Goal: Task Accomplishment & Management: Manage account settings

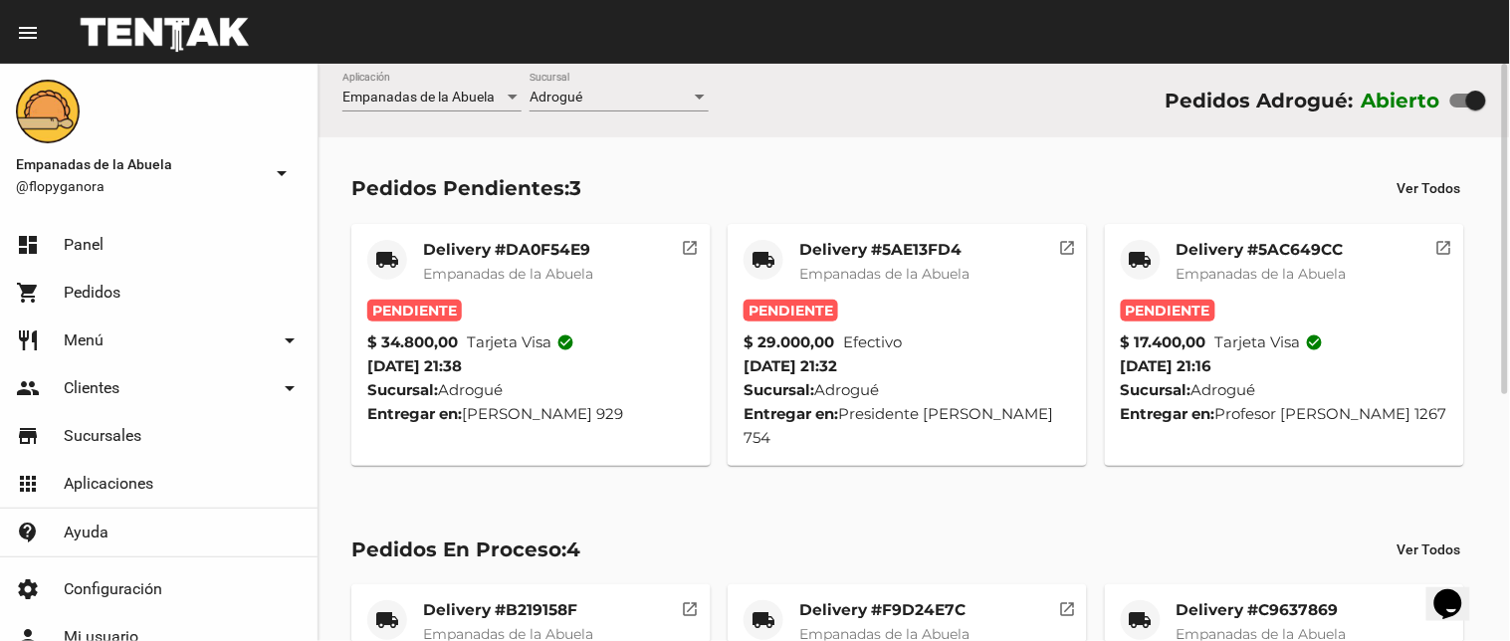
drag, startPoint x: 1477, startPoint y: 101, endPoint x: 1401, endPoint y: 119, distance: 78.0
click at [1403, 119] on div "Empanadas de la Abuela Aplicación Adrogué Sucursal Pedidos Adrogué: Abierto" at bounding box center [913, 101] width 1191 height 74
checkbox input "false"
click at [1238, 254] on mat-card-title "Delivery #5AC649CC" at bounding box center [1261, 250] width 170 height 20
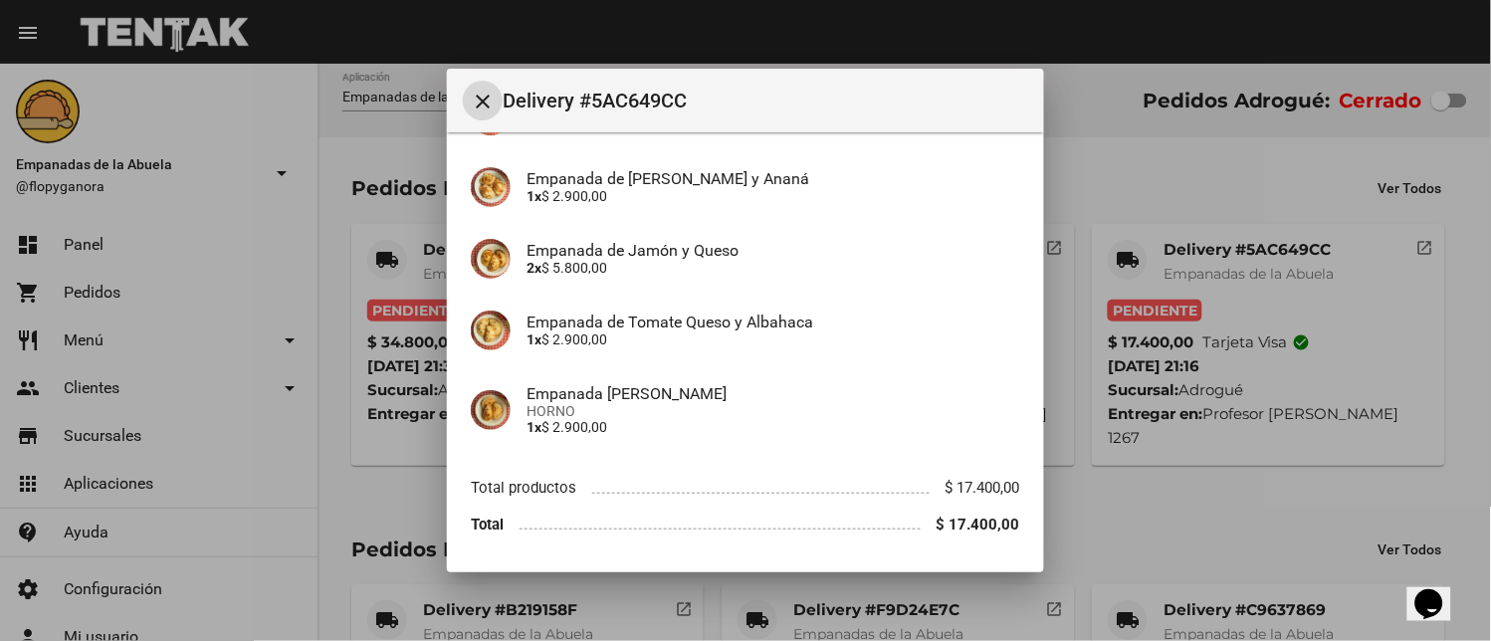
scroll to position [281, 0]
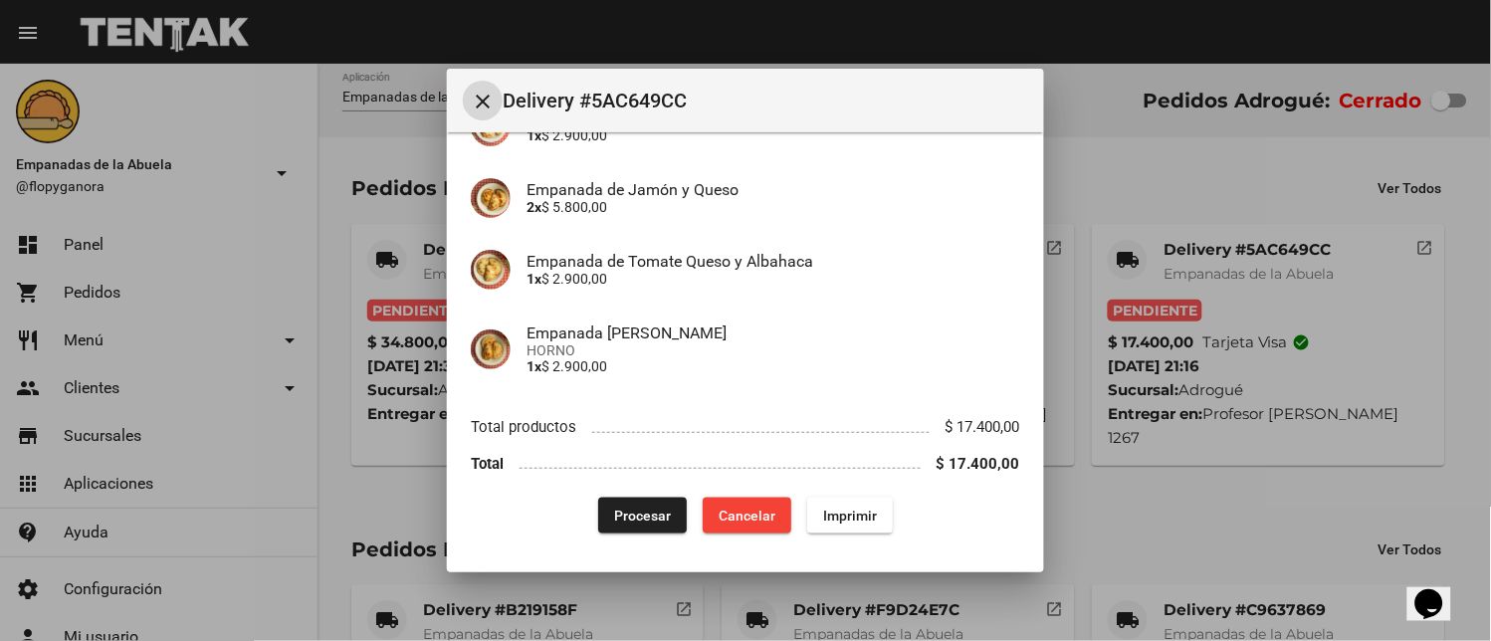
click at [833, 514] on span "Imprimir" at bounding box center [850, 516] width 54 height 16
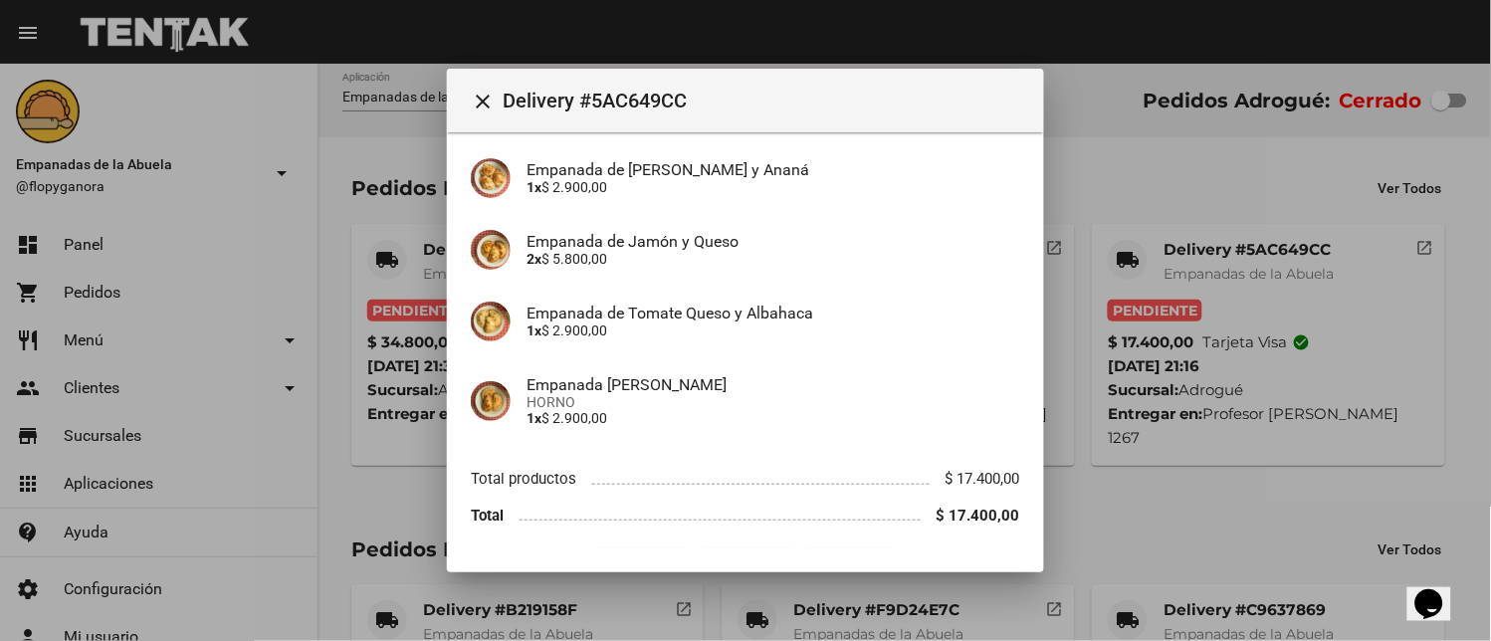
scroll to position [281, 0]
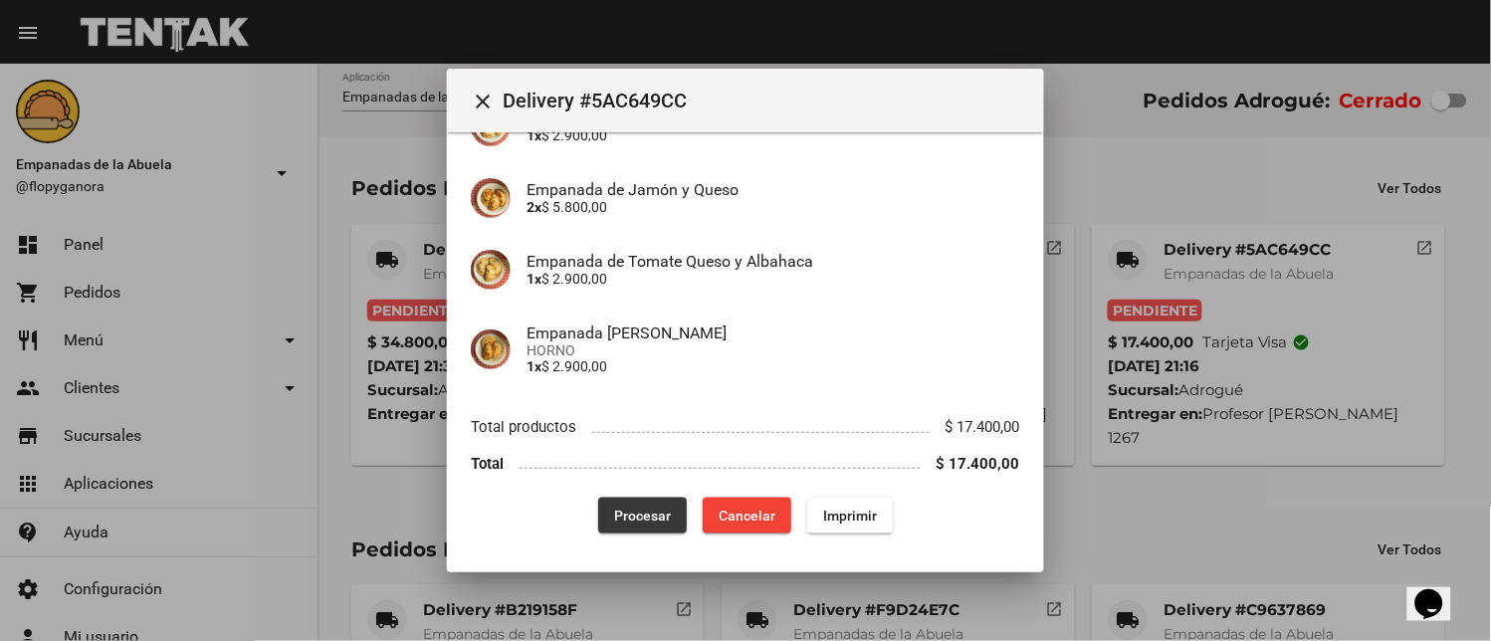
click at [623, 524] on button "Procesar" at bounding box center [642, 516] width 89 height 36
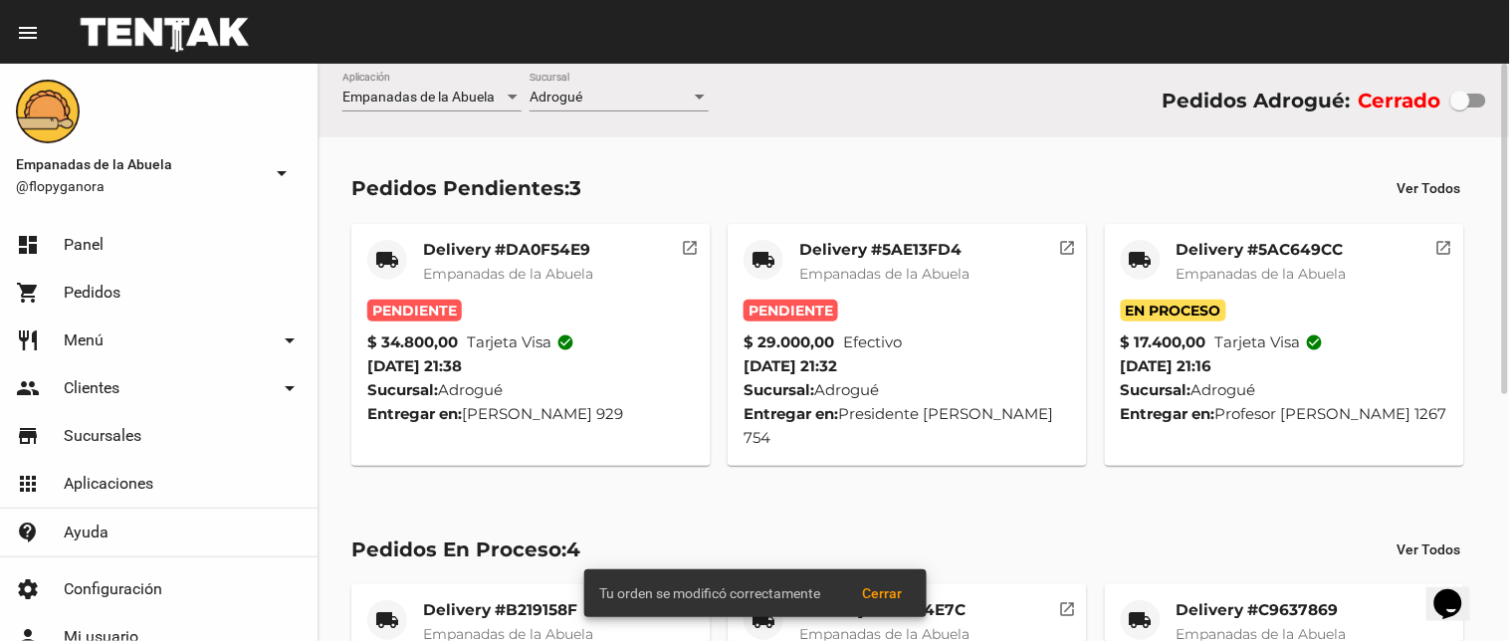
click at [846, 254] on mat-card-title "Delivery #5AE13FD4" at bounding box center [884, 250] width 170 height 20
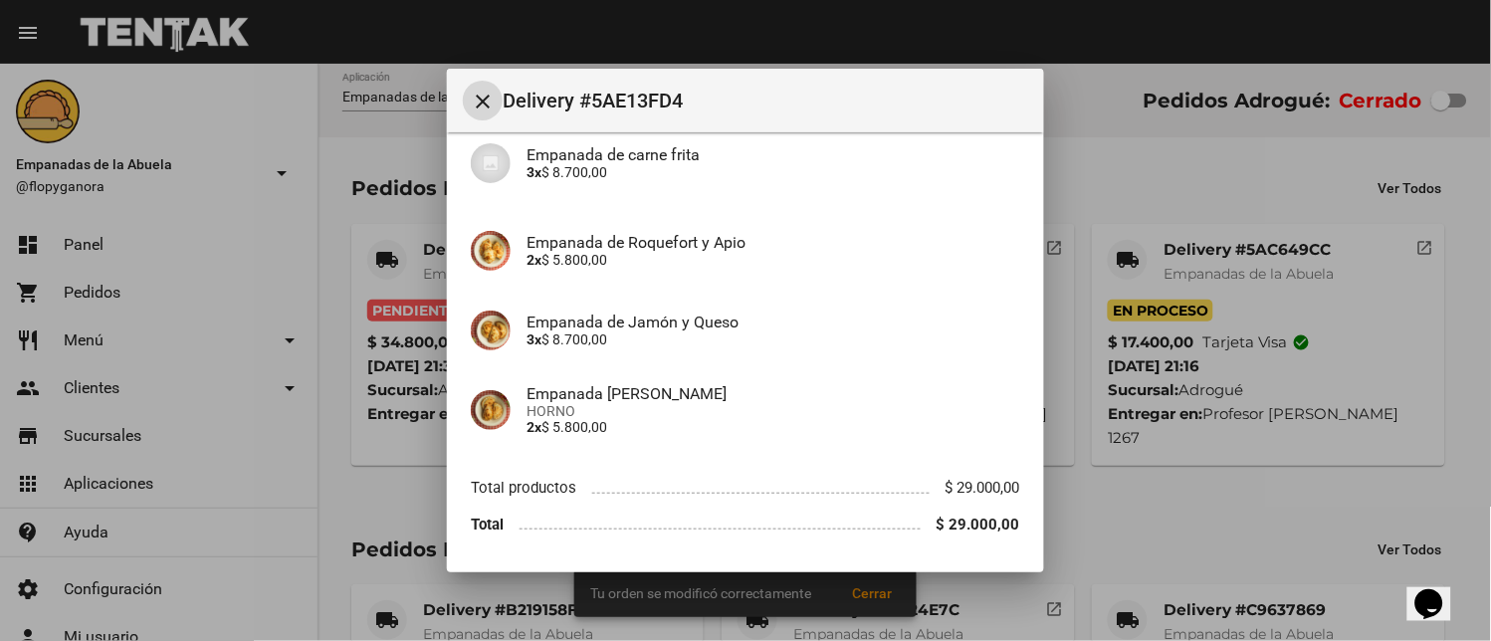
scroll to position [281, 0]
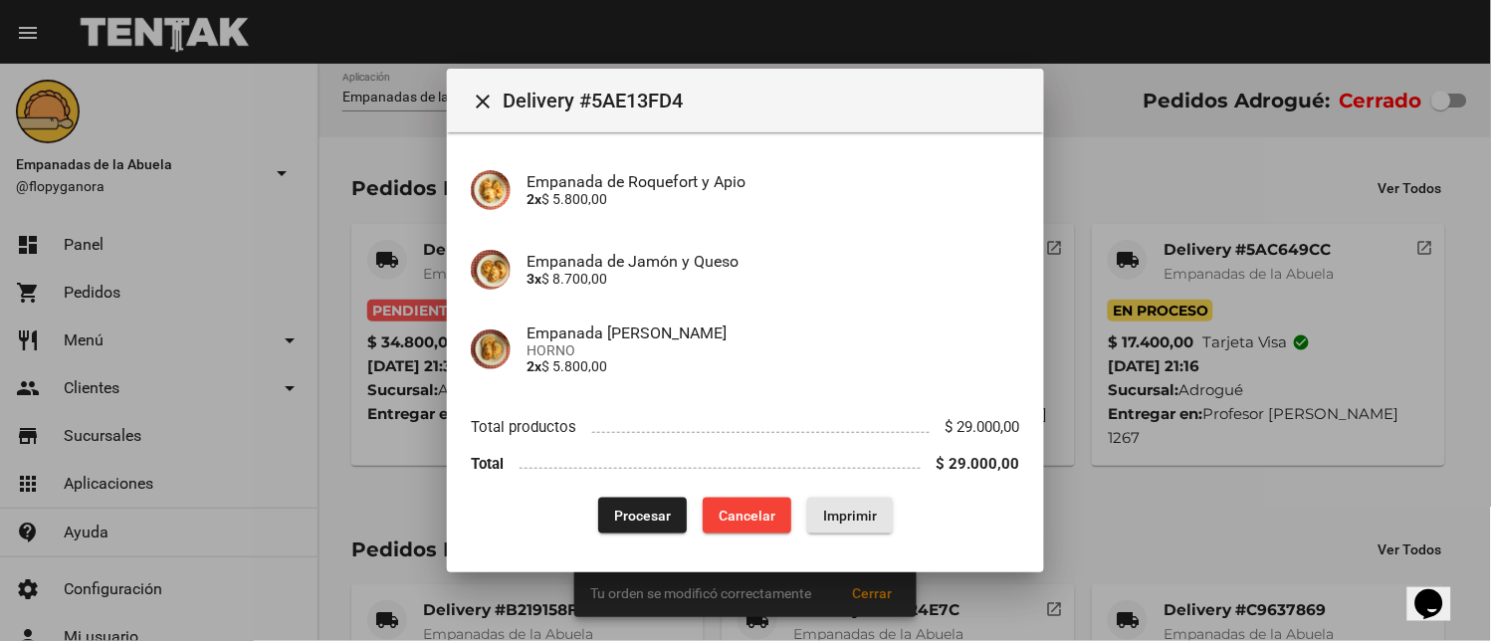
click at [848, 514] on span "Imprimir" at bounding box center [850, 516] width 54 height 16
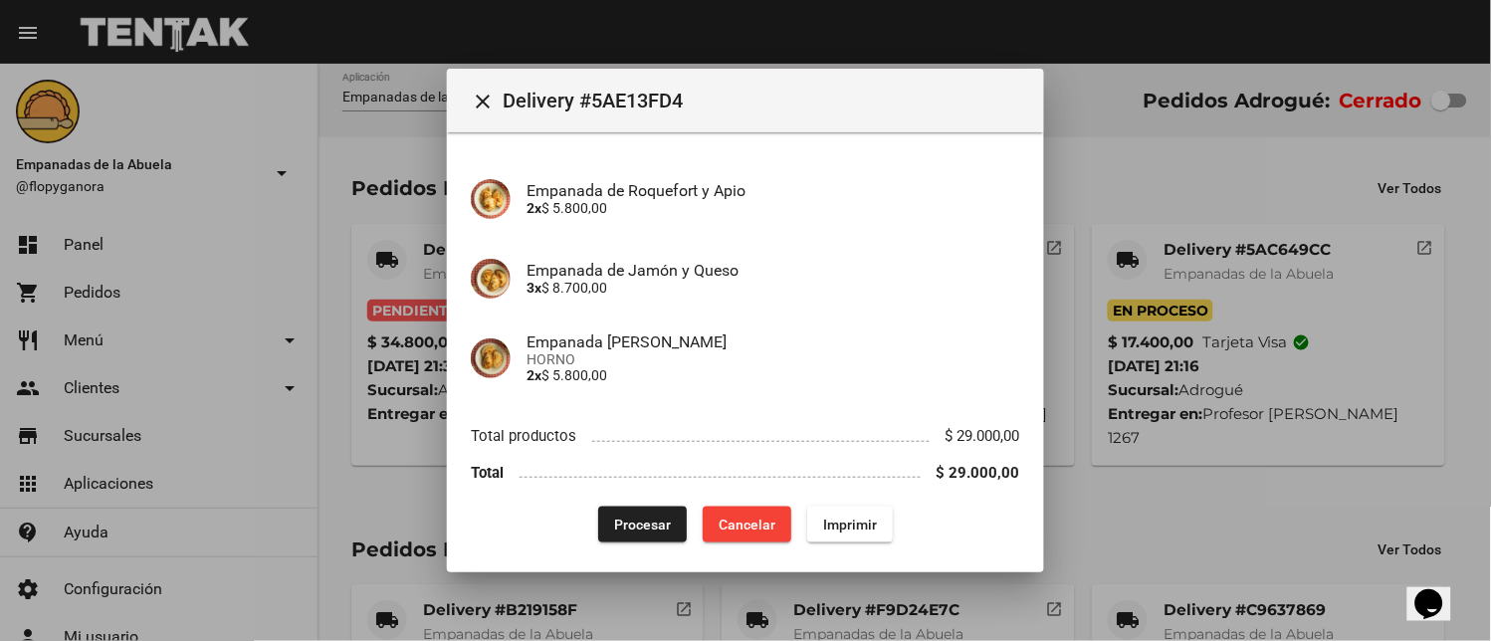
scroll to position [281, 0]
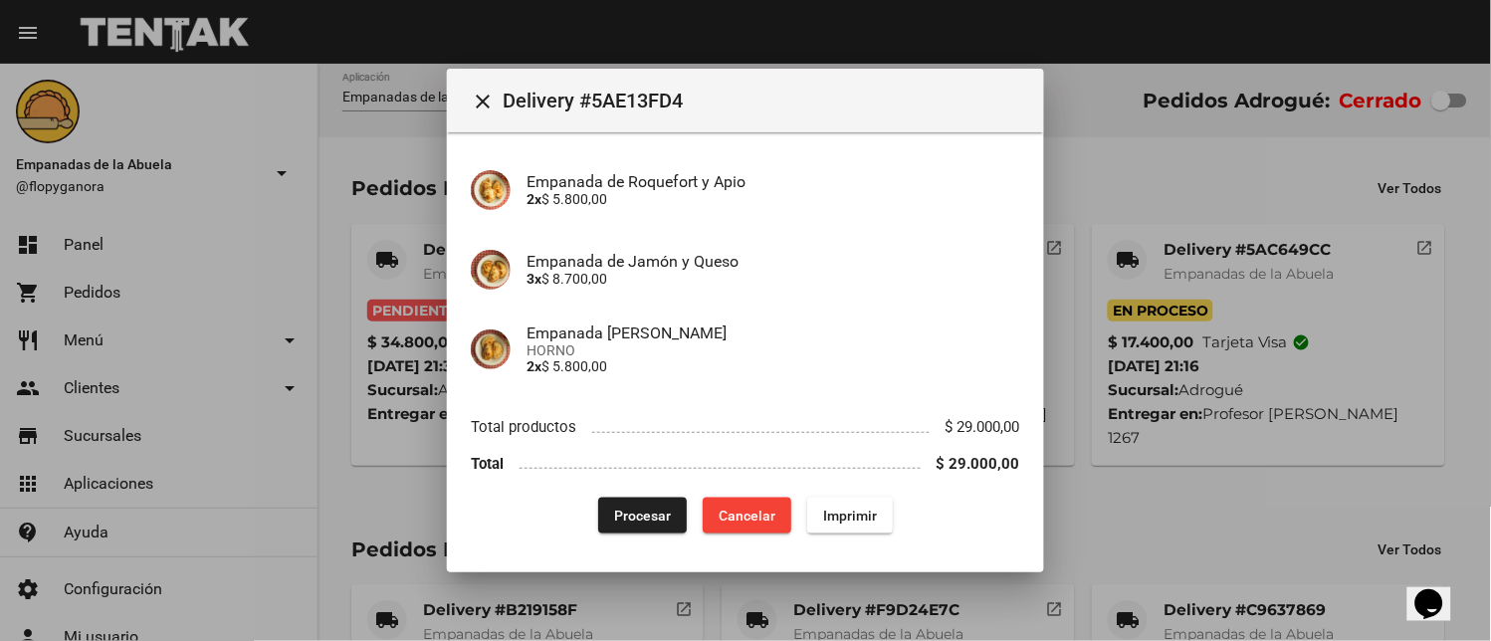
click at [624, 519] on span "Procesar" at bounding box center [642, 516] width 57 height 16
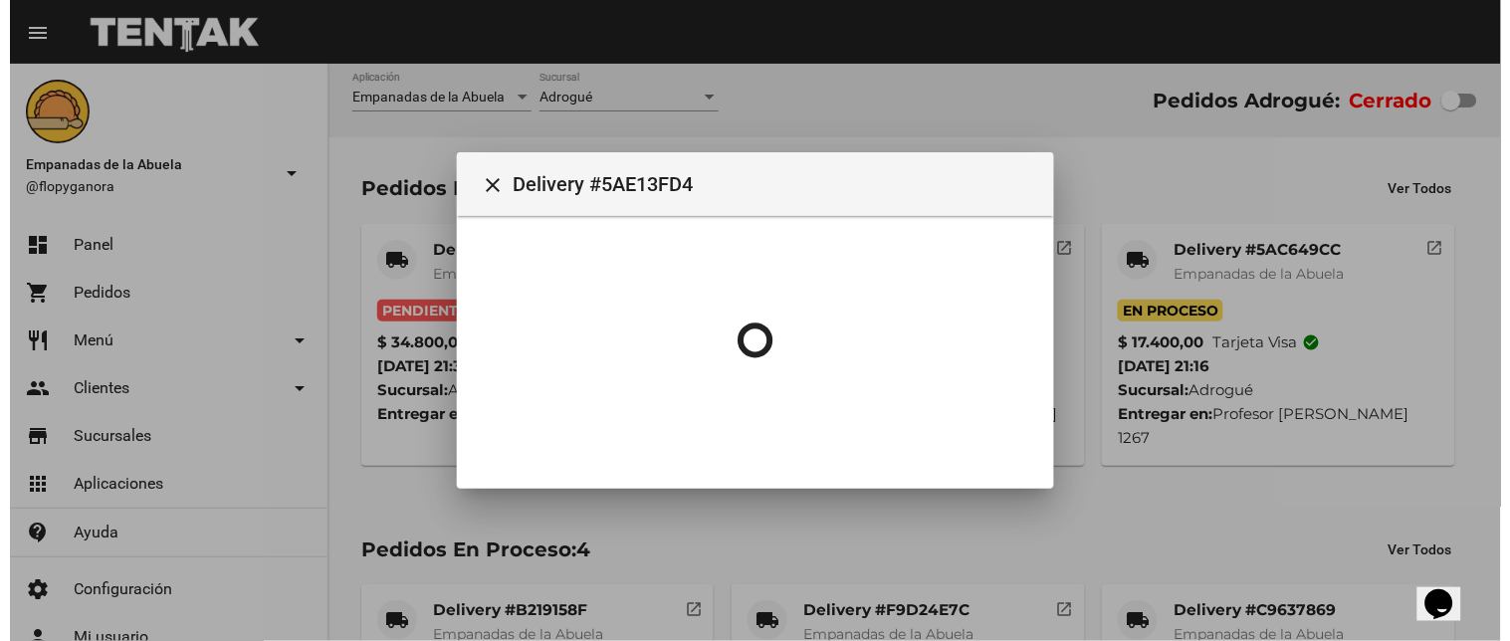
scroll to position [0, 0]
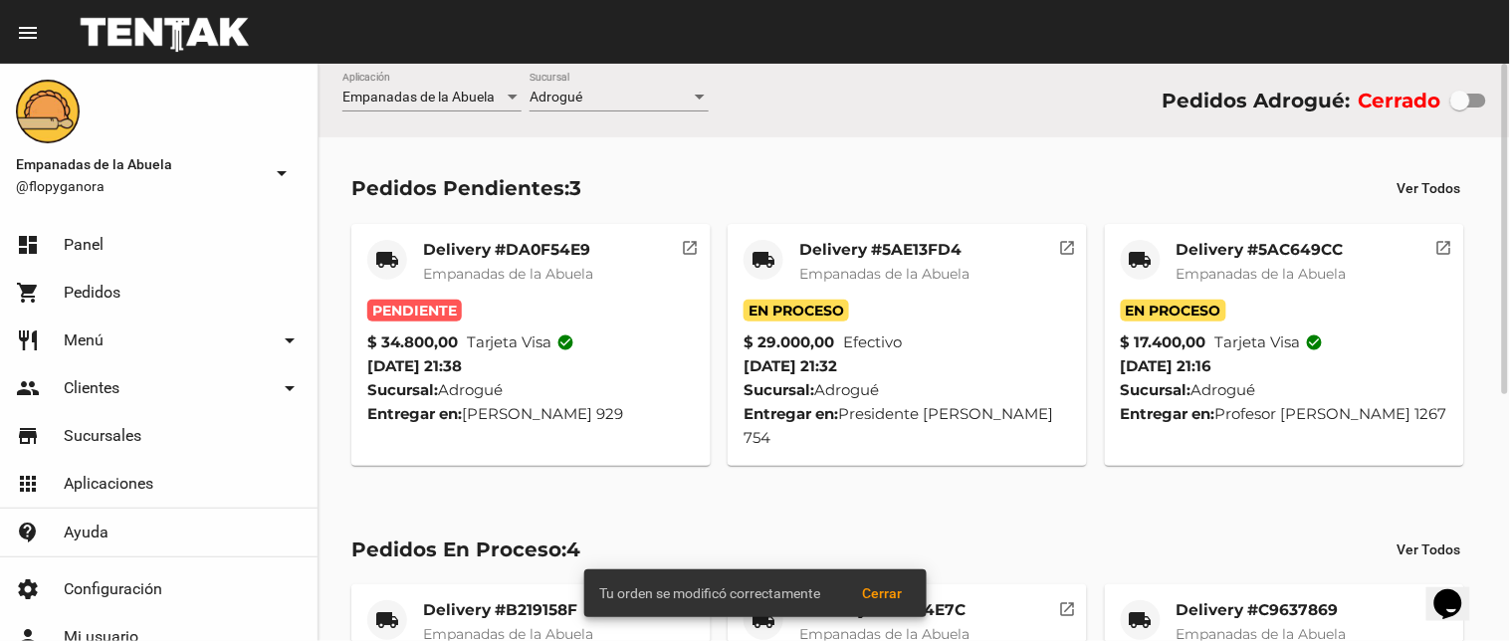
click at [508, 254] on mat-card-title "Delivery #DA0F54E9" at bounding box center [508, 250] width 170 height 20
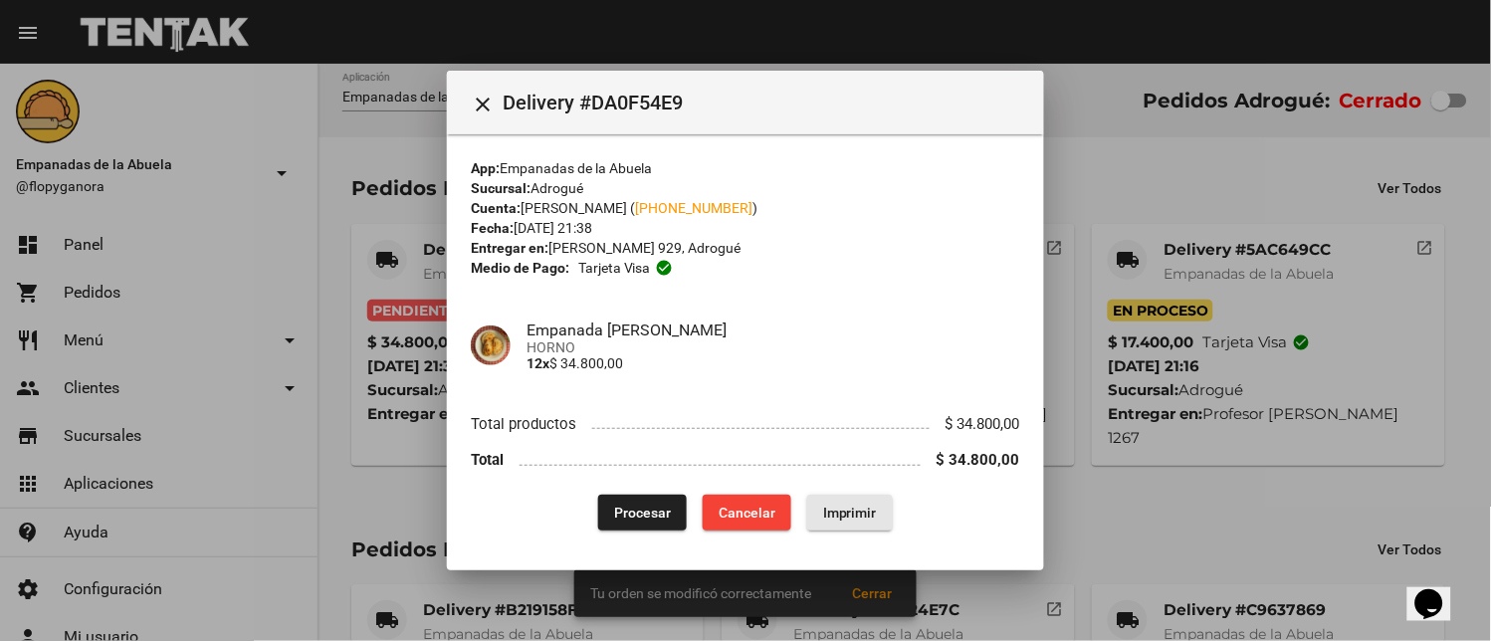
drag, startPoint x: 856, startPoint y: 515, endPoint x: 653, endPoint y: 335, distance: 270.8
click at [856, 516] on span "Imprimir" at bounding box center [850, 513] width 54 height 16
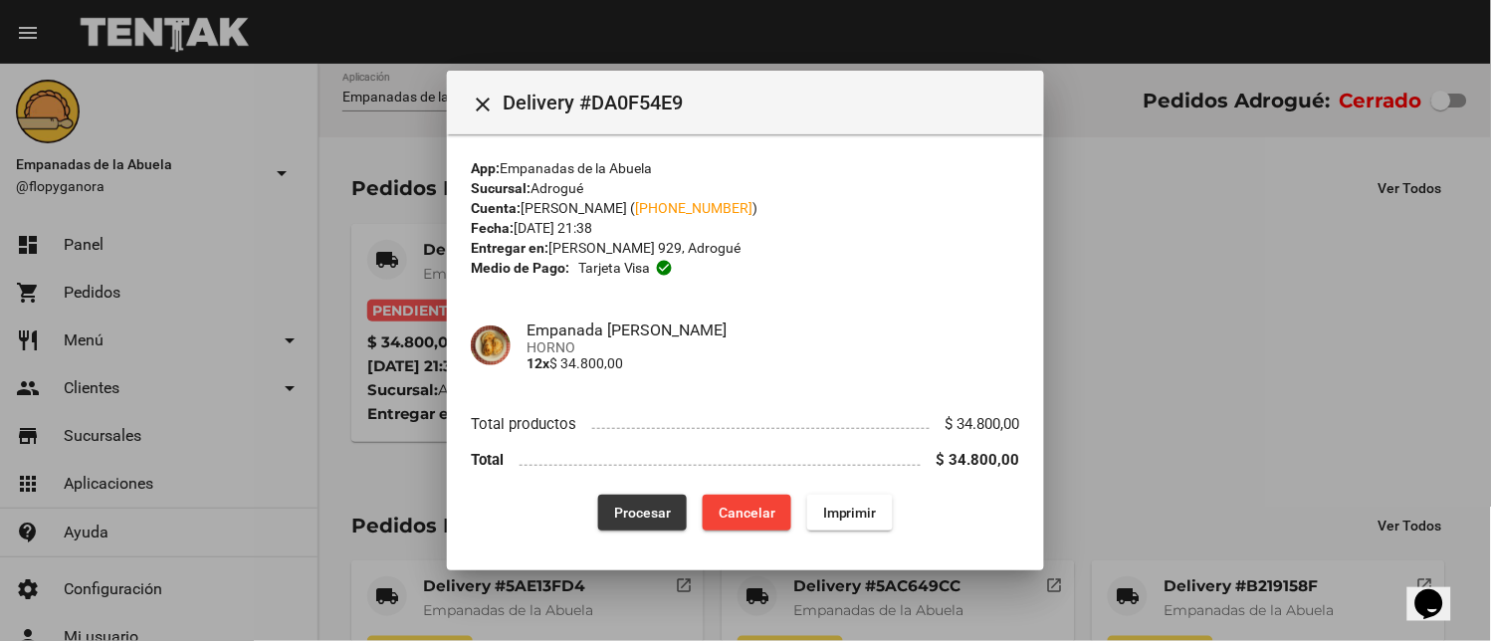
click at [655, 515] on span "Procesar" at bounding box center [642, 513] width 57 height 16
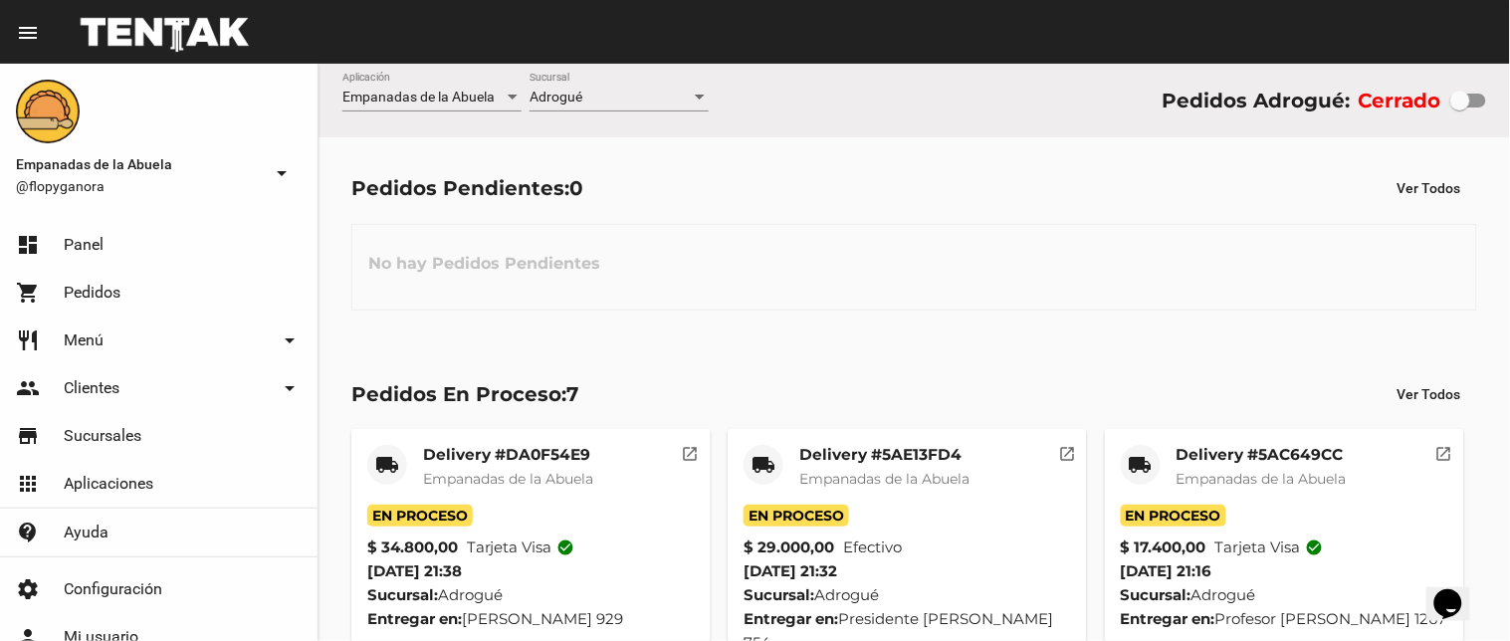
scroll to position [199, 0]
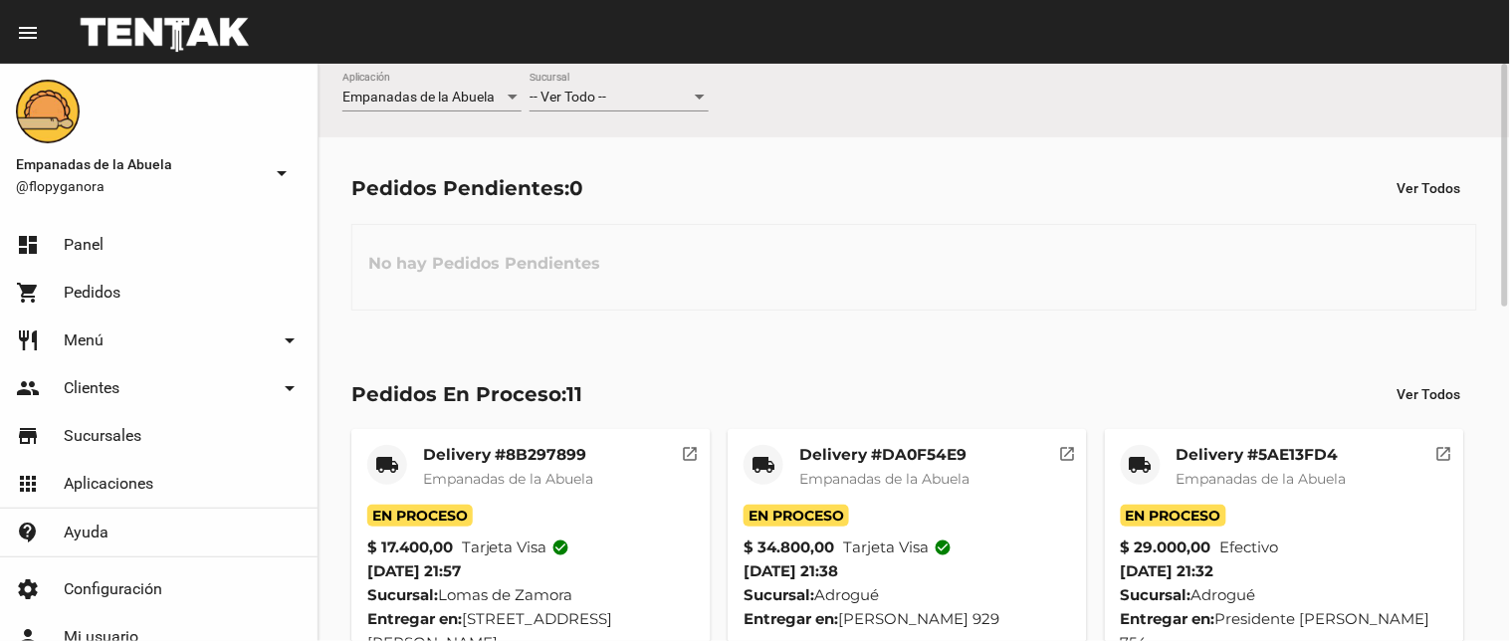
click at [653, 101] on div "-- Ver Todo --" at bounding box center [609, 98] width 161 height 16
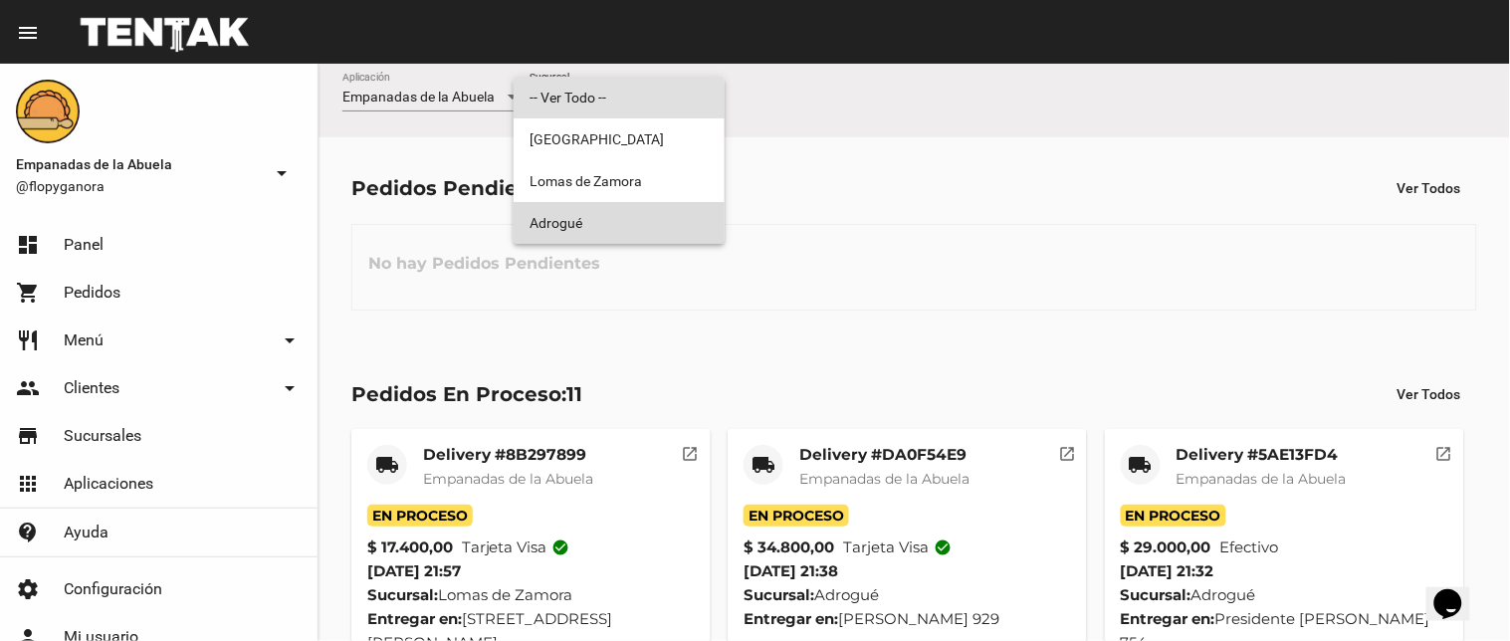
click at [621, 233] on span "Adrogué" at bounding box center [618, 223] width 179 height 42
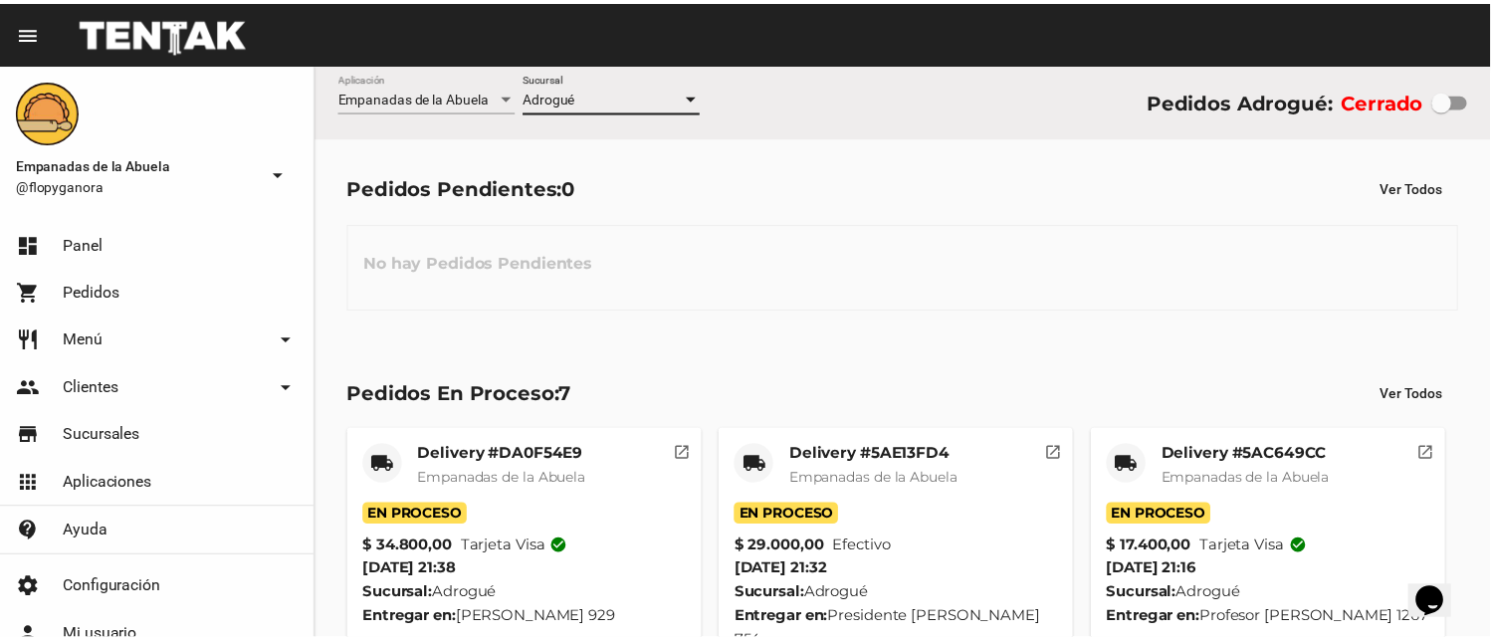
scroll to position [533, 0]
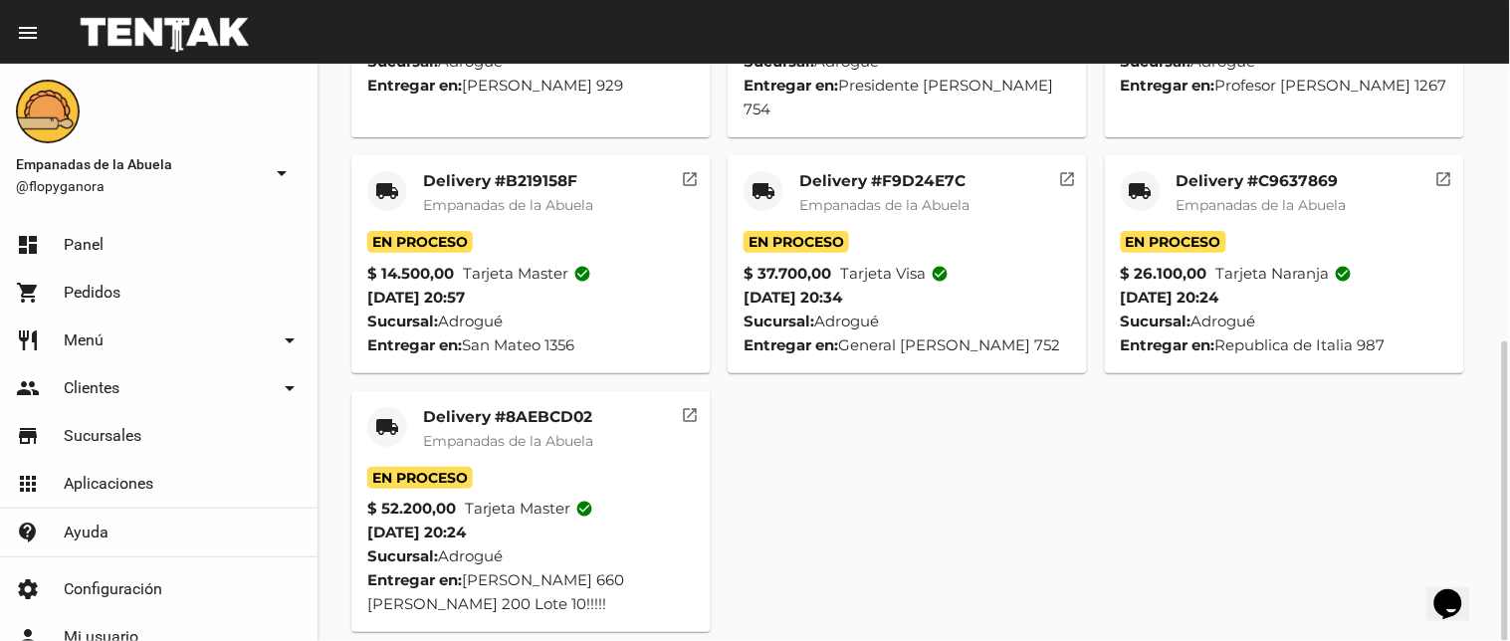
click at [506, 407] on mat-card-title "Delivery #8AEBCD02" at bounding box center [508, 417] width 170 height 20
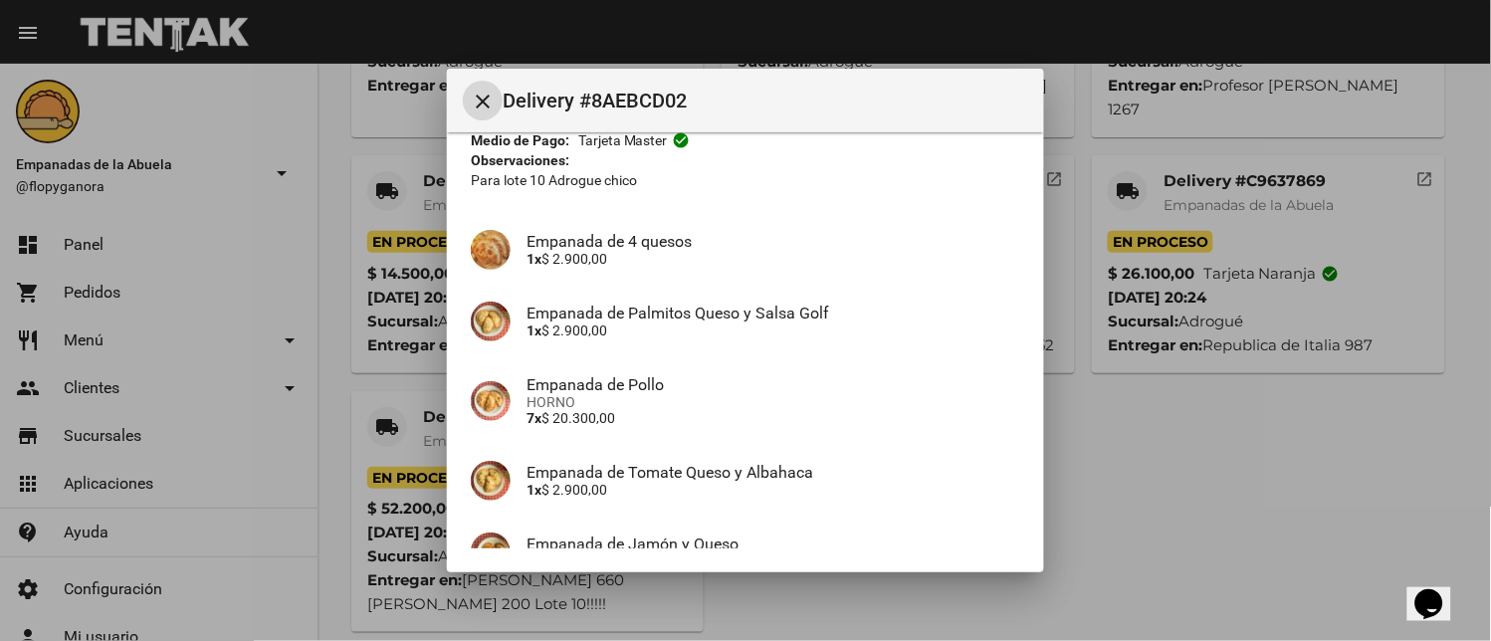
scroll to position [408, 0]
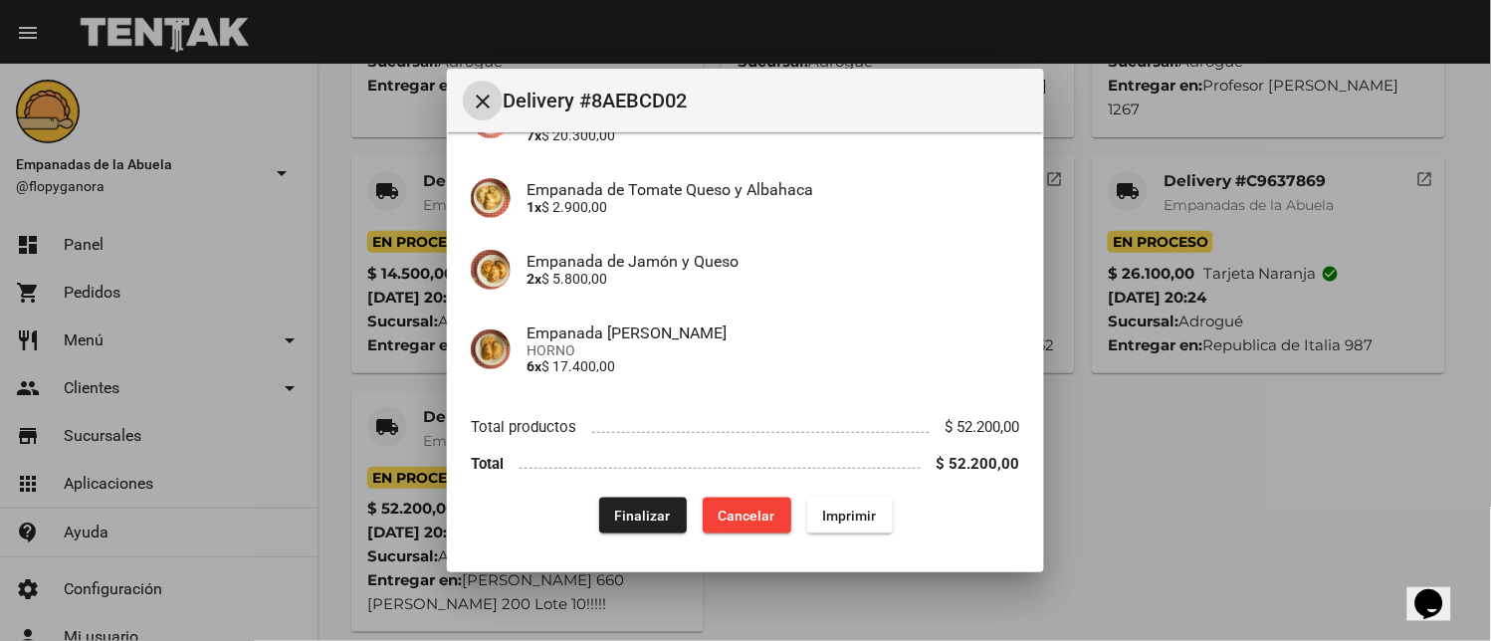
click at [624, 512] on span "Finalizar" at bounding box center [643, 516] width 56 height 16
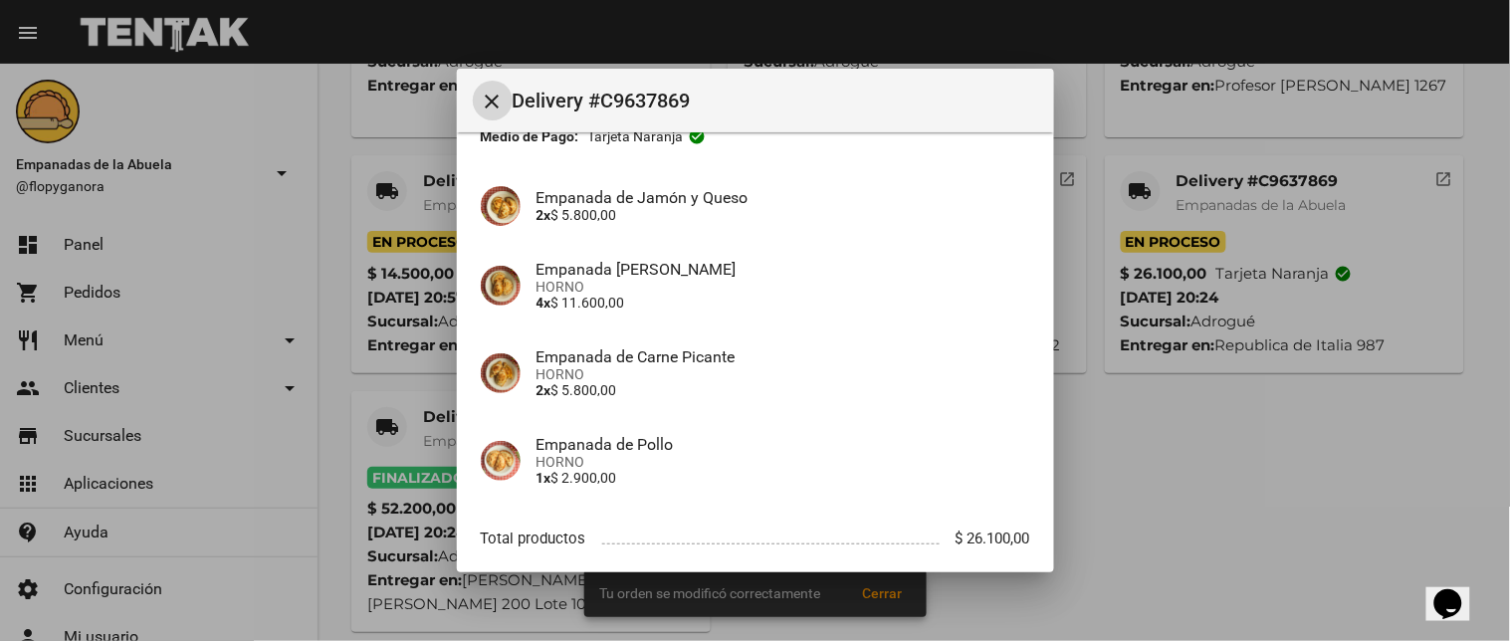
scroll to position [241, 0]
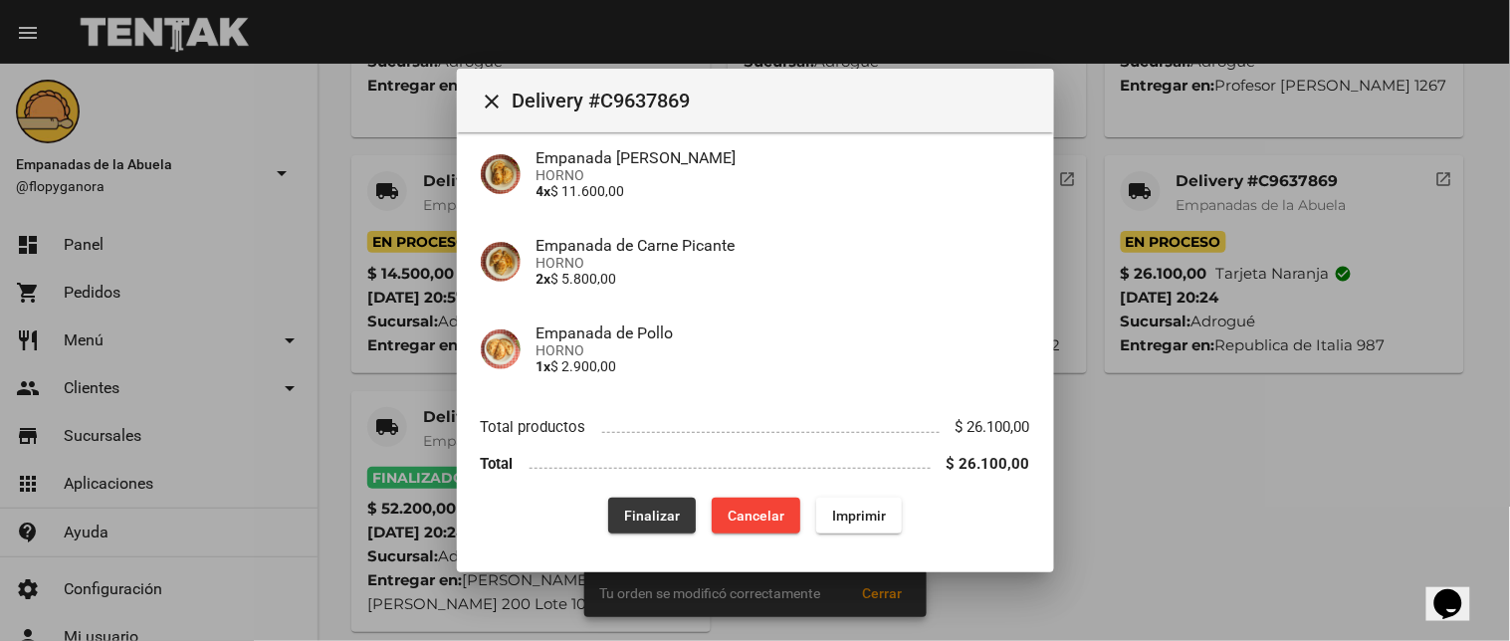
click at [624, 509] on span "Finalizar" at bounding box center [652, 516] width 56 height 16
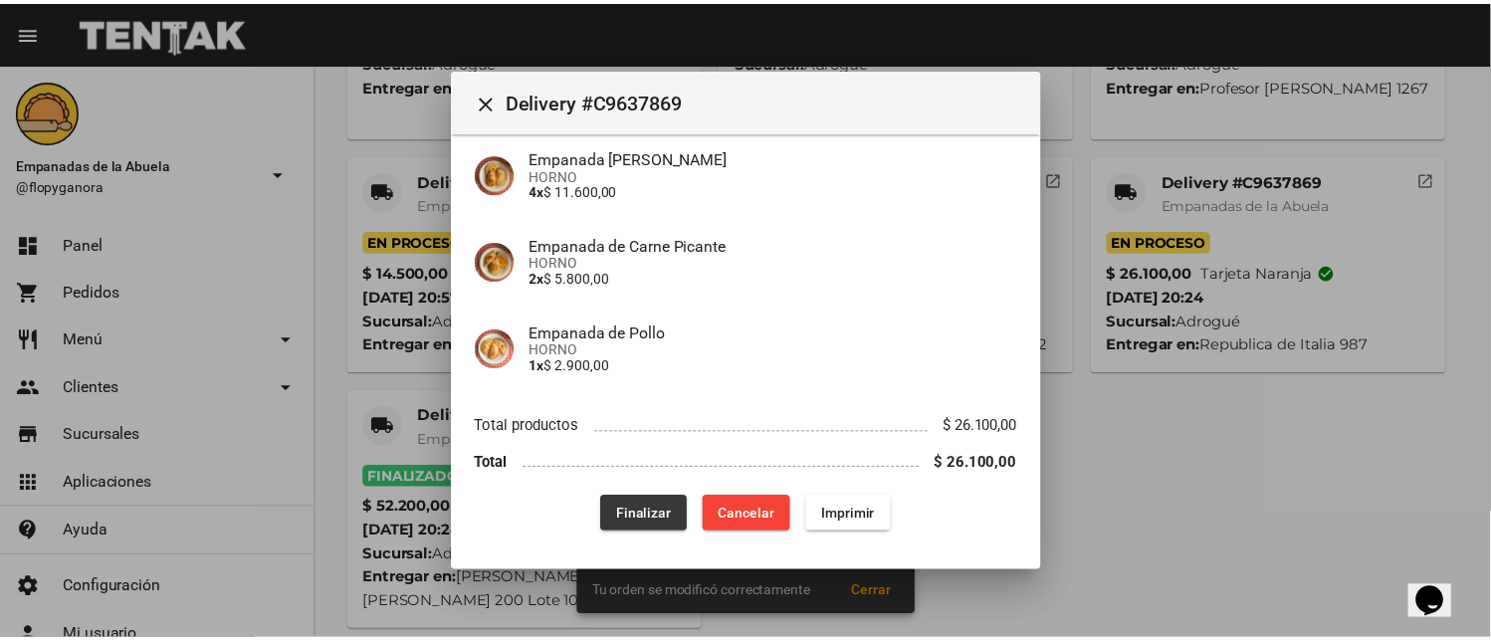
scroll to position [0, 0]
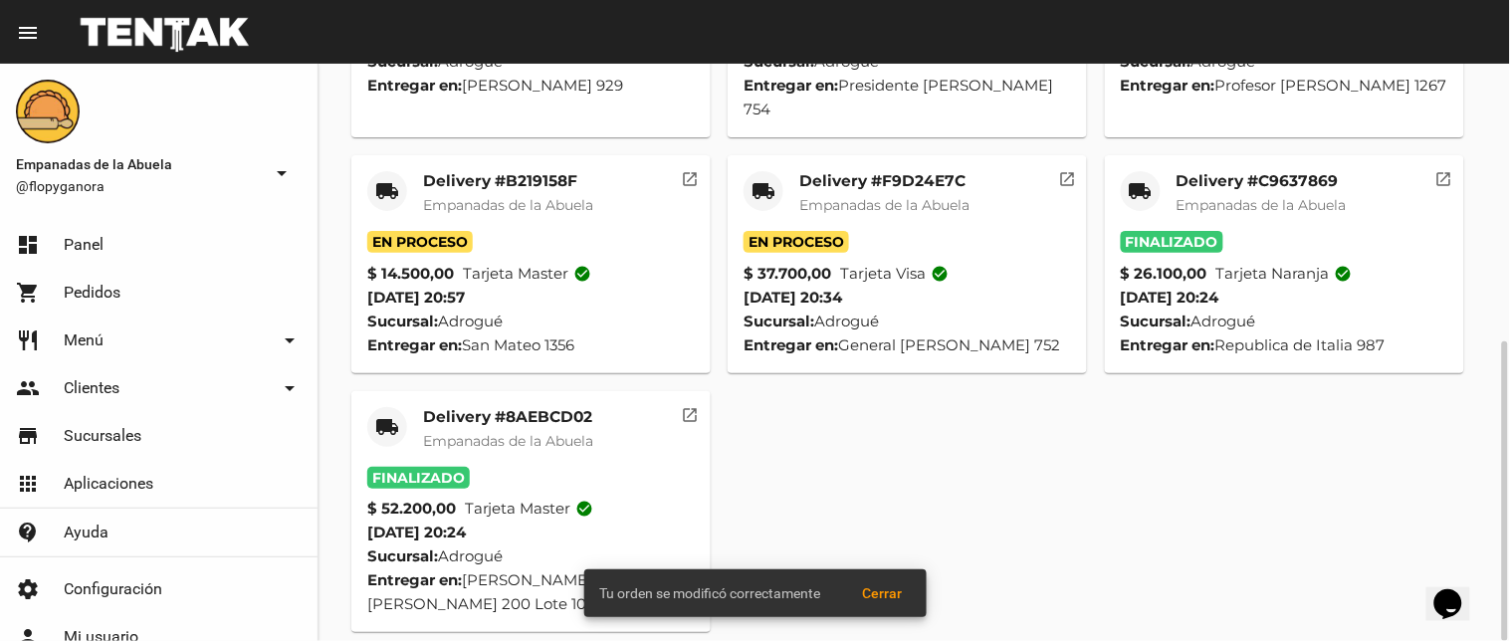
click at [888, 171] on mat-card-title "Delivery #F9D24E7C" at bounding box center [884, 181] width 170 height 20
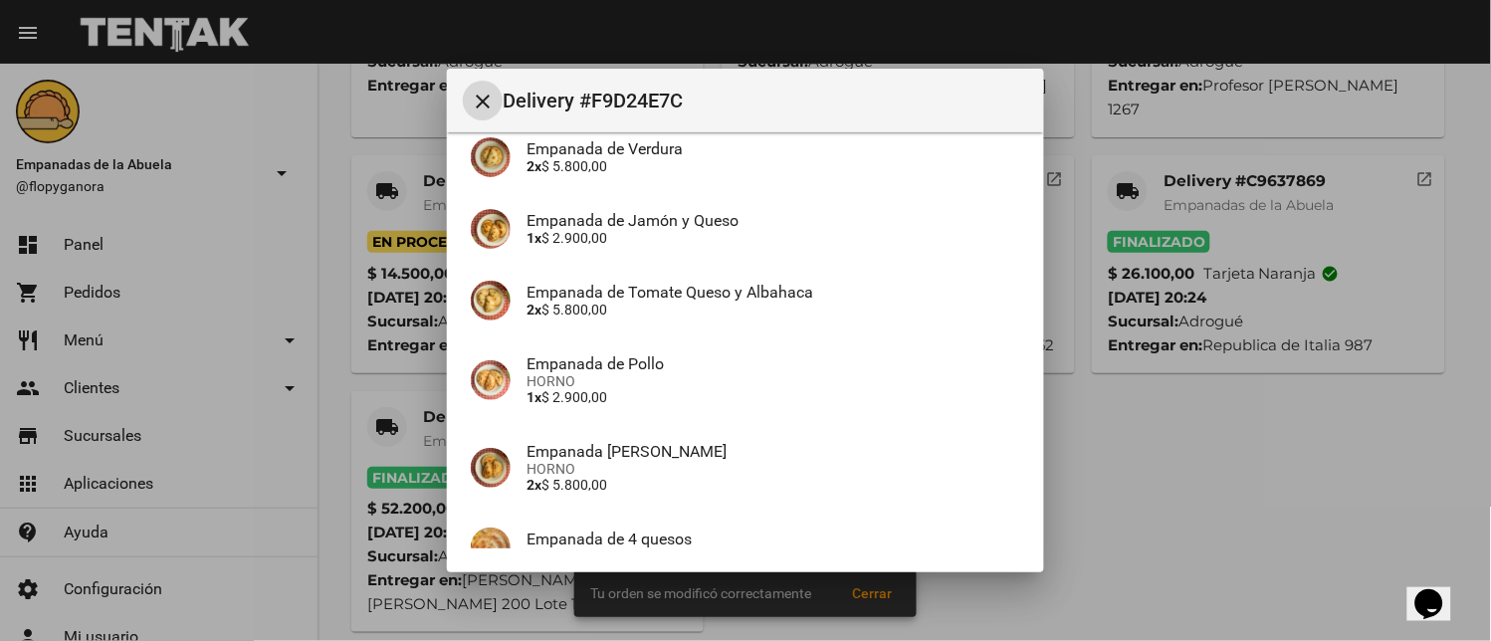
scroll to position [527, 0]
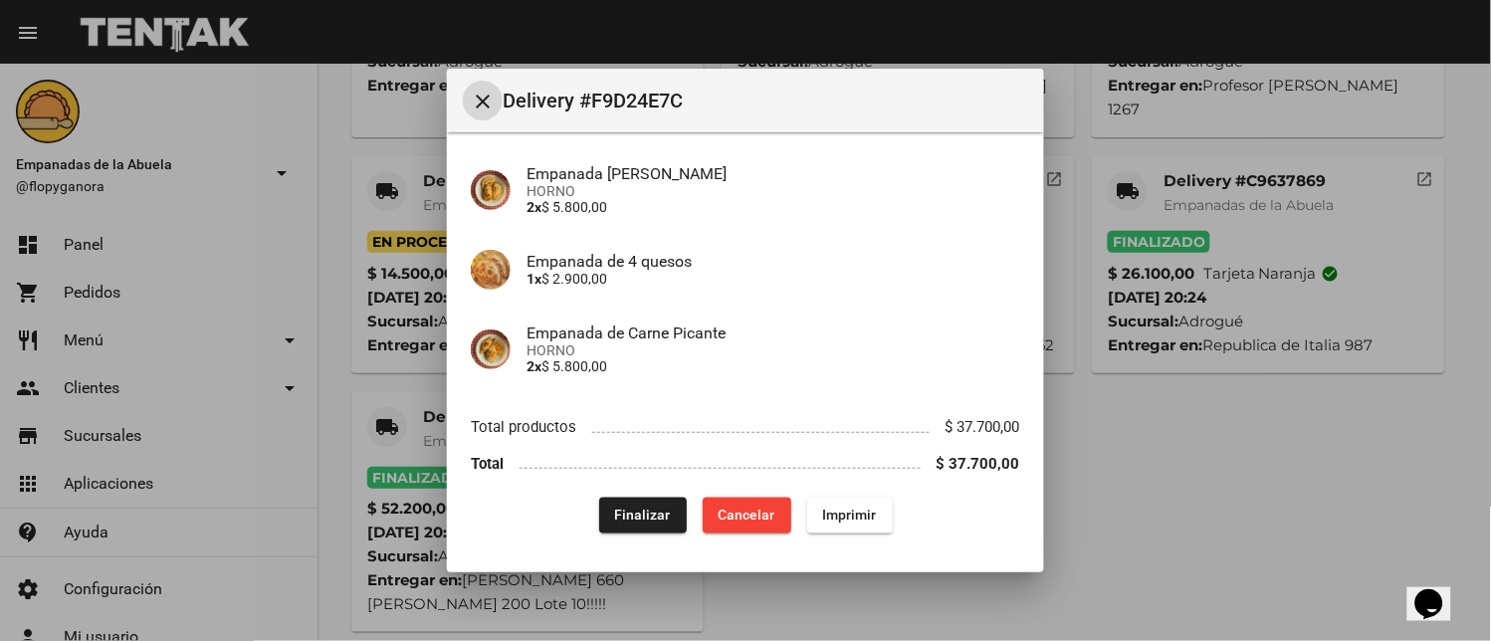
click at [640, 508] on span "Finalizar" at bounding box center [643, 516] width 56 height 16
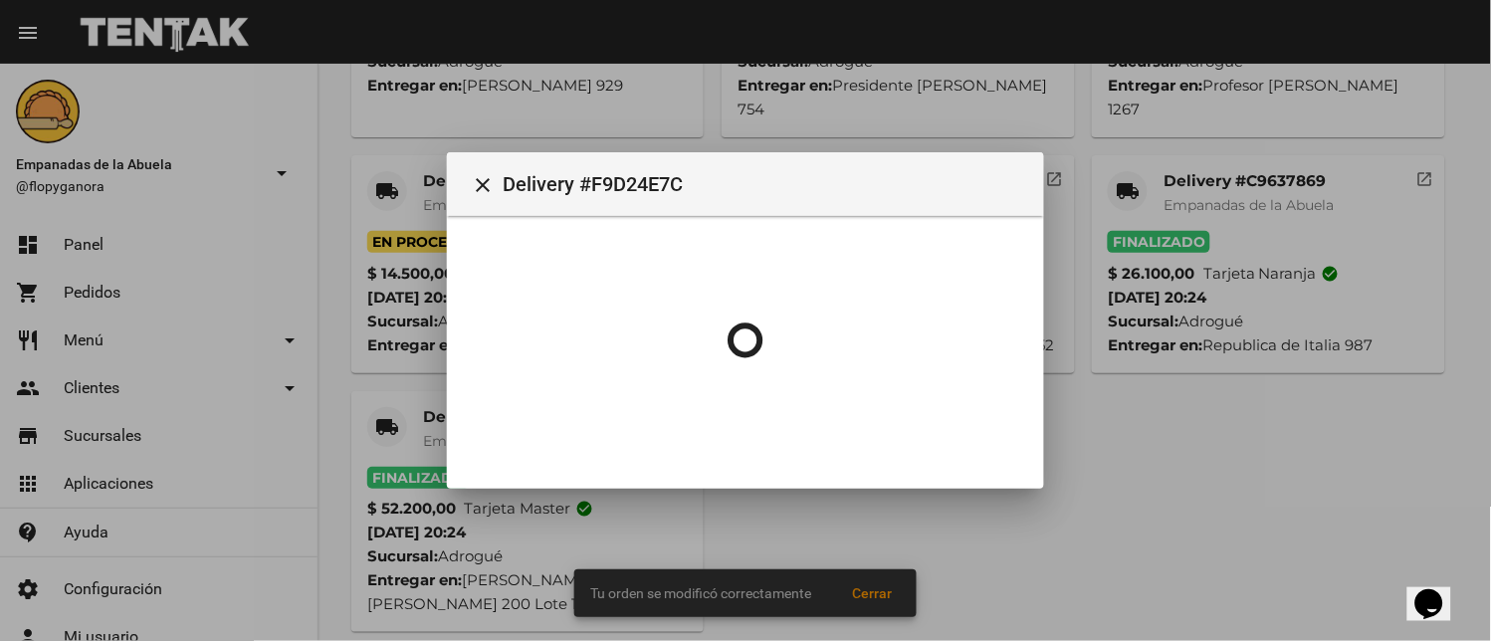
scroll to position [0, 0]
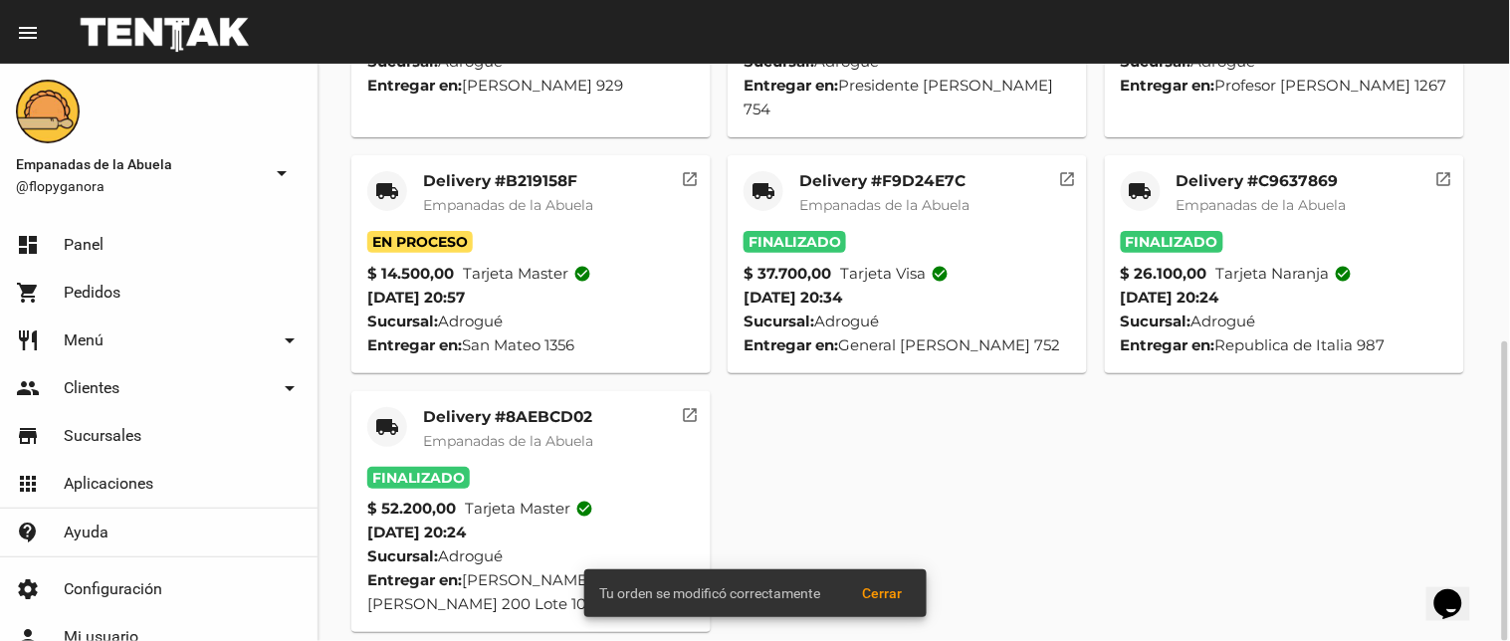
click at [490, 171] on mat-card-title "Delivery #B219158F" at bounding box center [508, 181] width 170 height 20
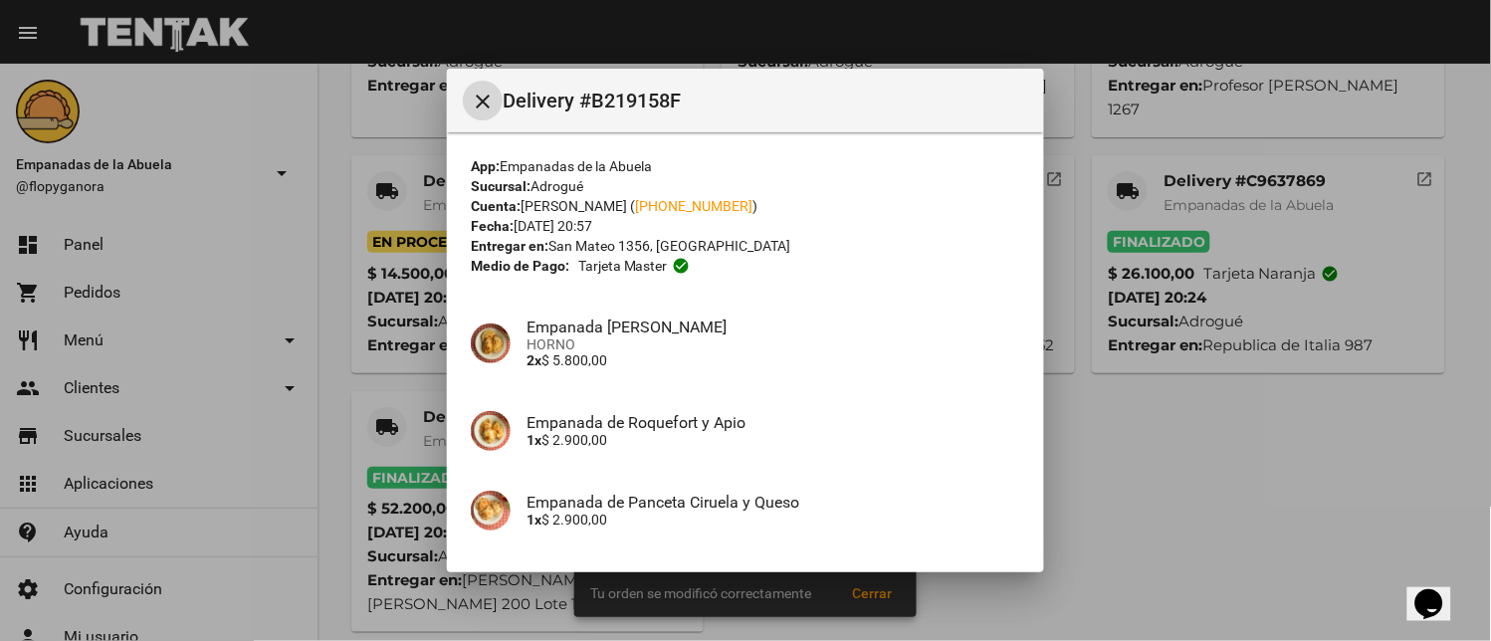
scroll to position [224, 0]
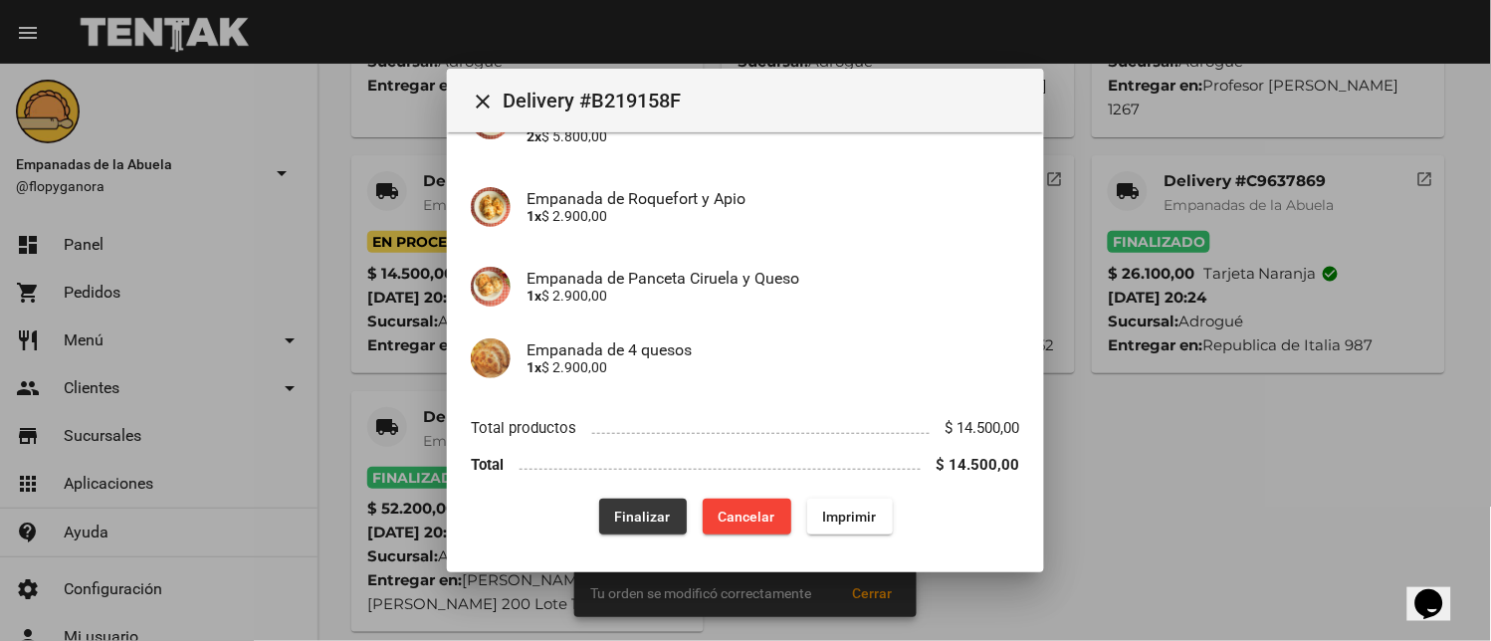
drag, startPoint x: 632, startPoint y: 509, endPoint x: 641, endPoint y: 491, distance: 20.0
click at [633, 503] on button "Finalizar" at bounding box center [643, 517] width 88 height 36
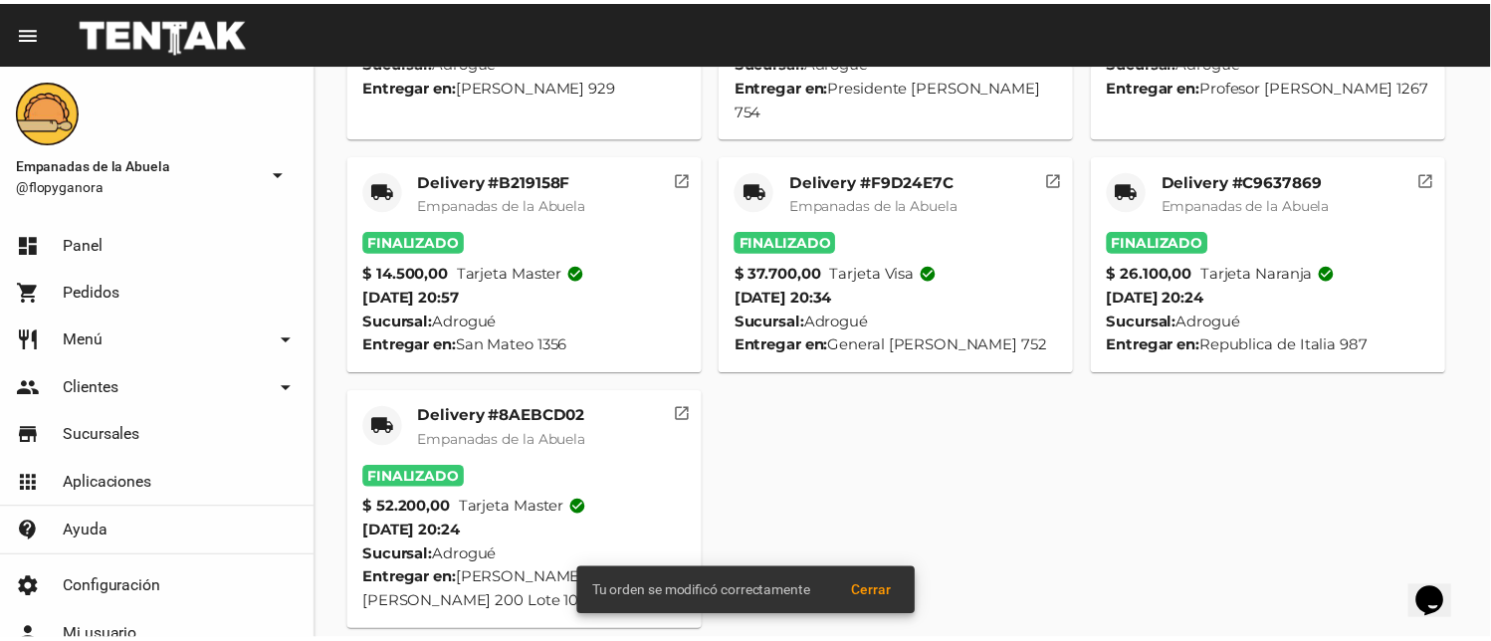
scroll to position [135, 0]
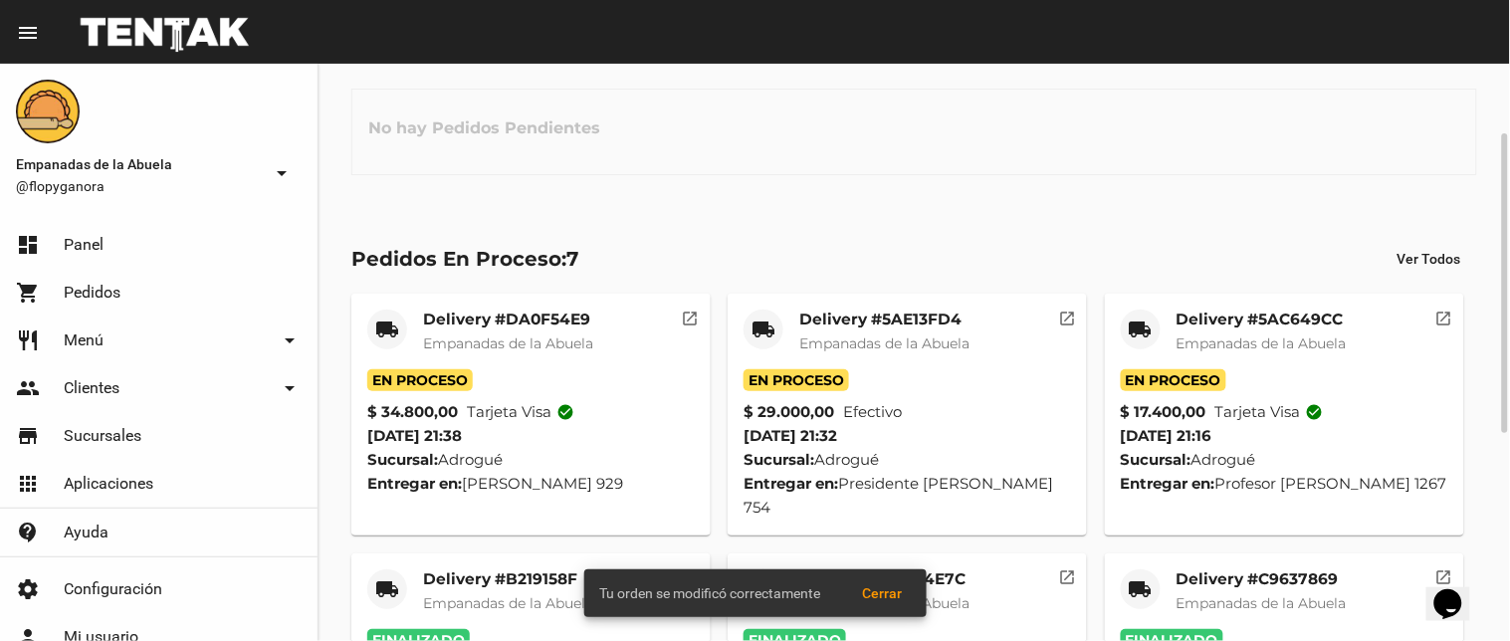
click at [1206, 318] on mat-card-title "Delivery #5AC649CC" at bounding box center [1261, 320] width 170 height 20
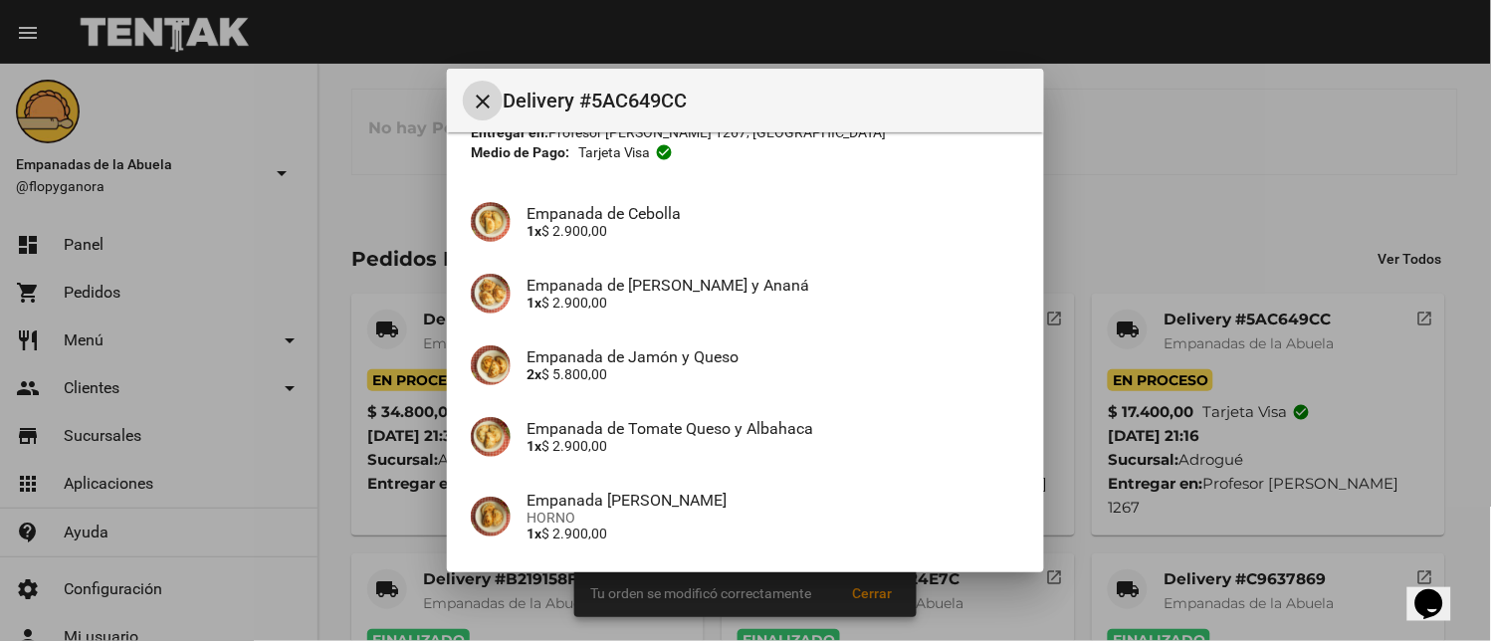
scroll to position [281, 0]
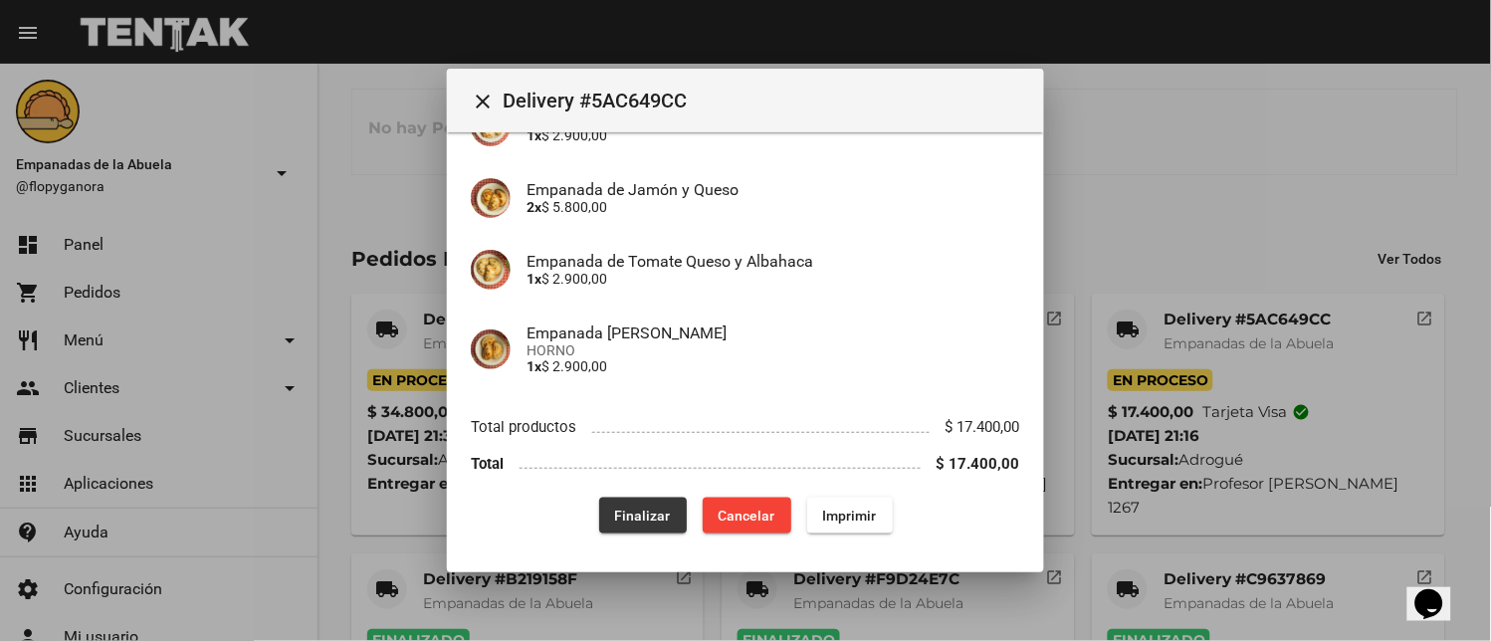
click at [642, 518] on span "Finalizar" at bounding box center [643, 516] width 56 height 16
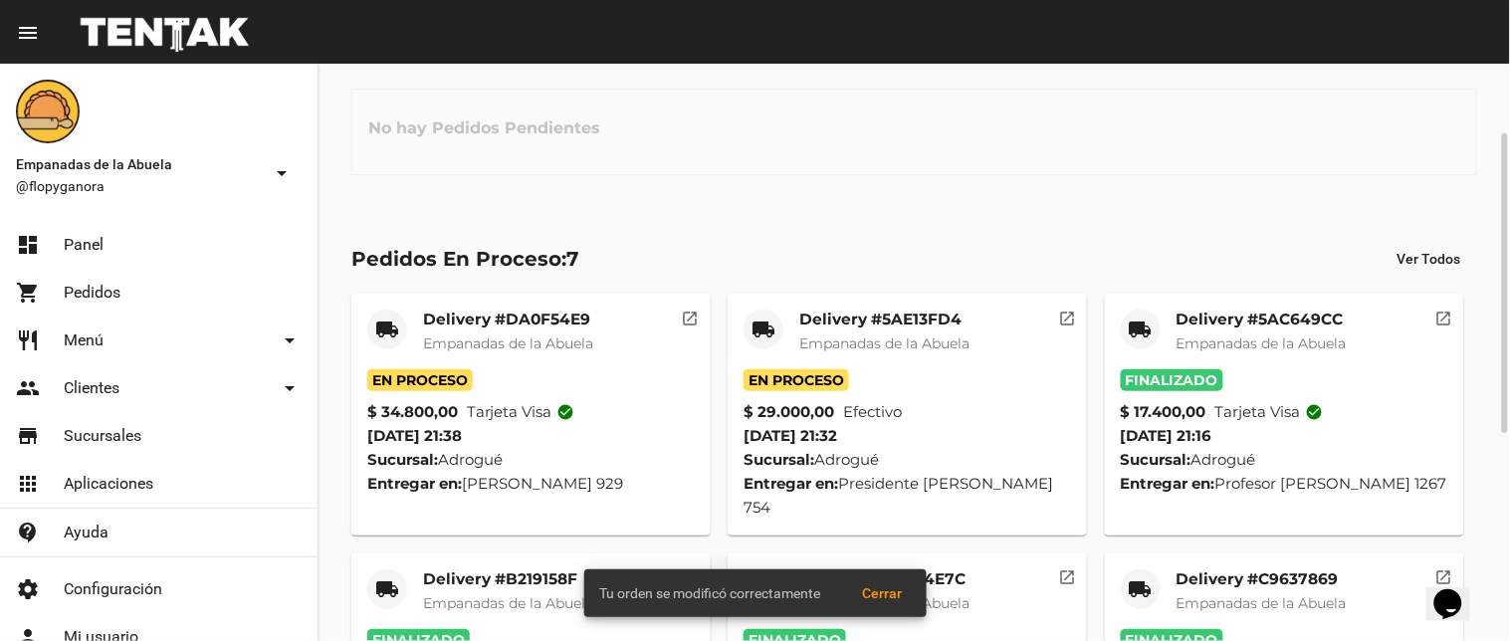
click at [826, 321] on mat-card-title "Delivery #5AE13FD4" at bounding box center [884, 320] width 170 height 20
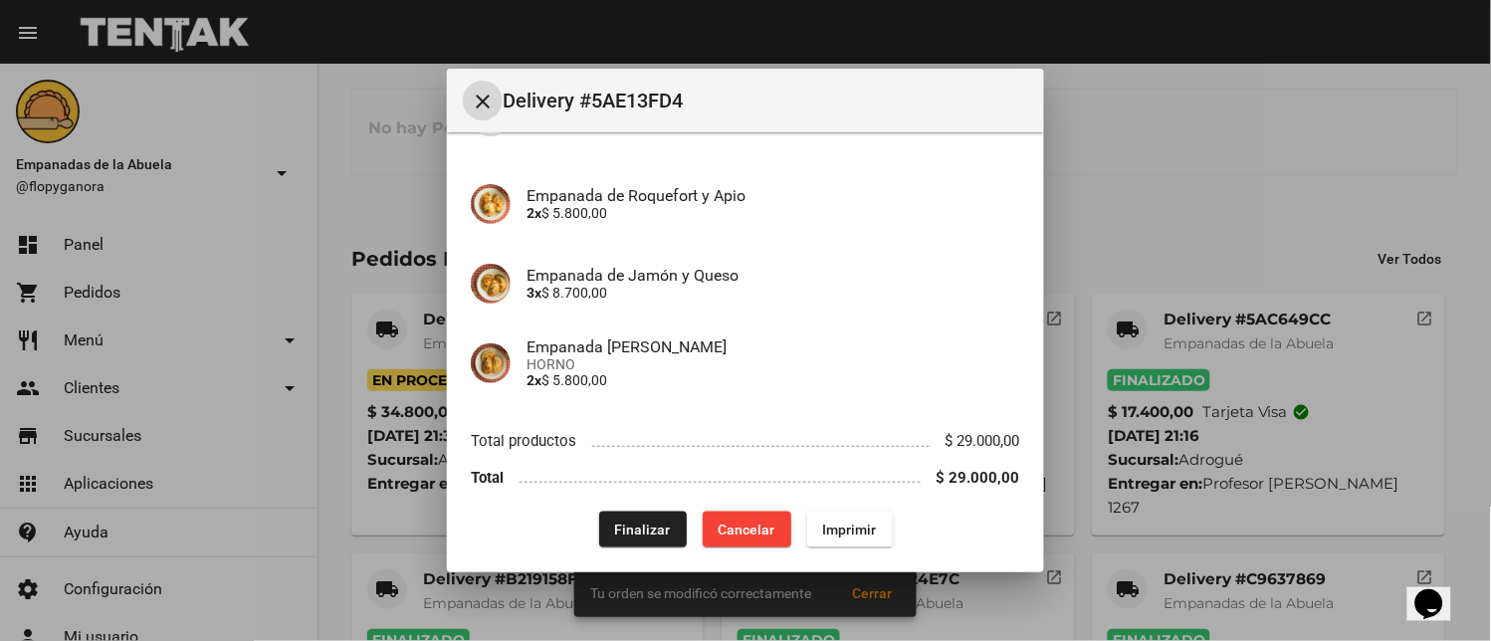
scroll to position [281, 0]
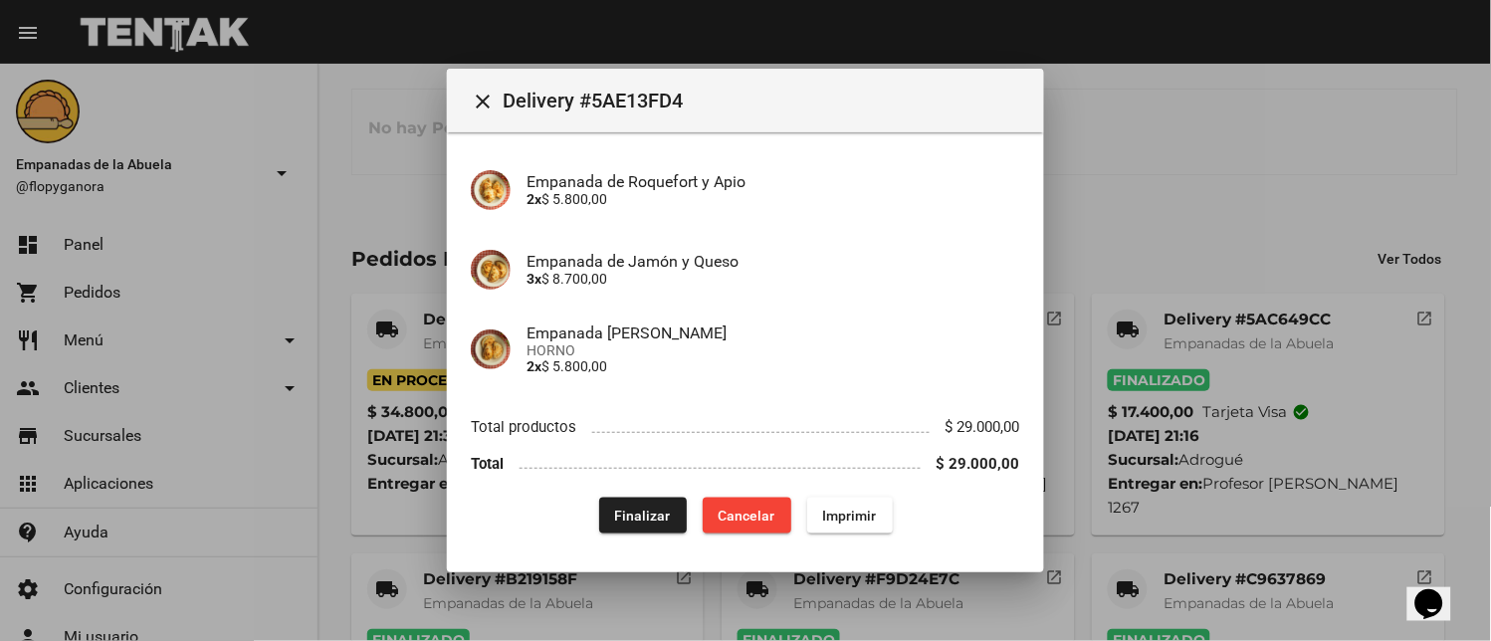
click at [664, 435] on li "Total productos $ 29.000,00" at bounding box center [745, 427] width 549 height 37
drag, startPoint x: 649, startPoint y: 511, endPoint x: 645, endPoint y: 466, distance: 45.0
click at [648, 511] on span "Finalizar" at bounding box center [643, 516] width 56 height 16
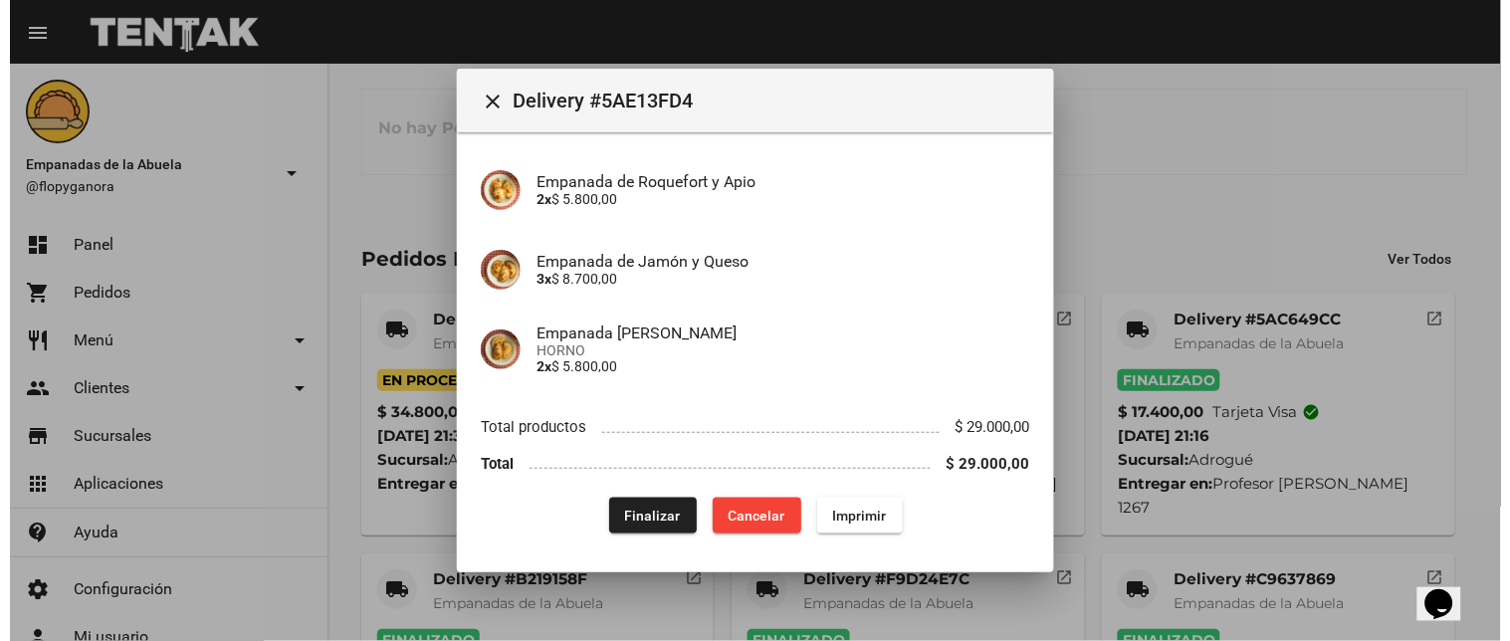
scroll to position [0, 0]
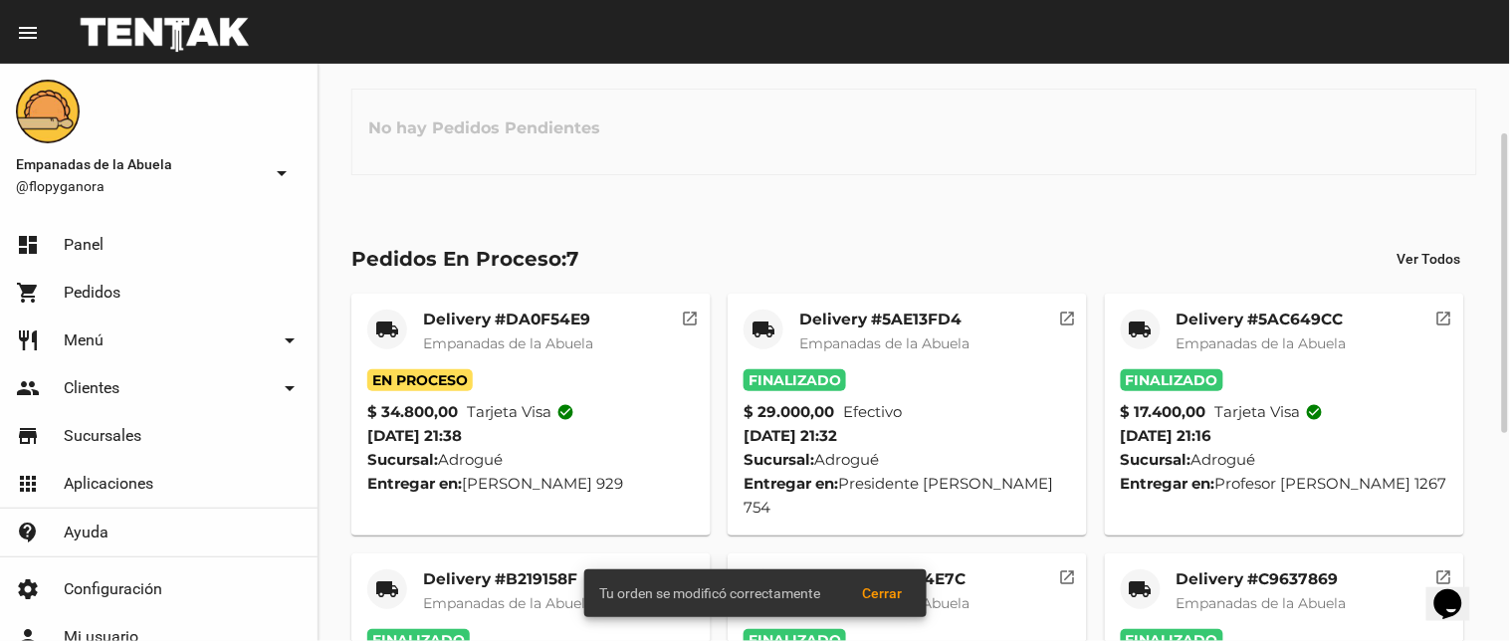
click at [522, 314] on mat-card-title "Delivery #DA0F54E9" at bounding box center [508, 320] width 170 height 20
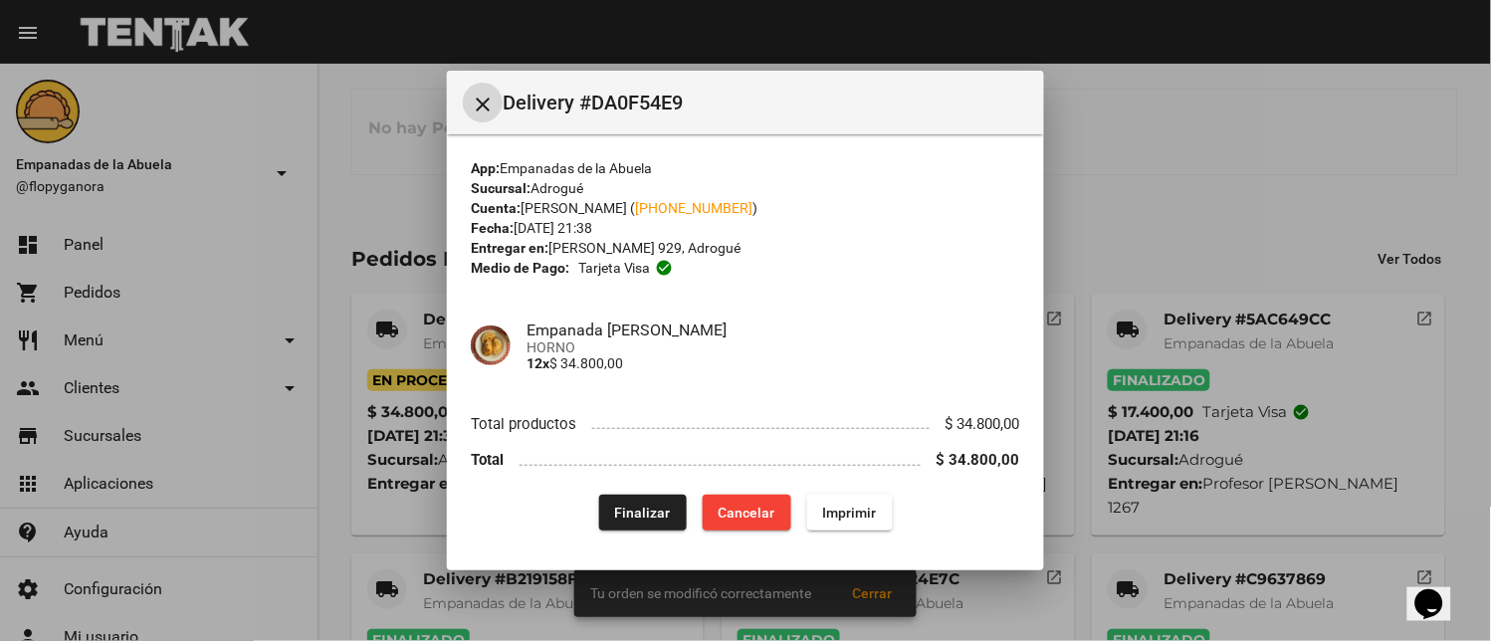
click at [641, 496] on button "Finalizar" at bounding box center [643, 513] width 88 height 36
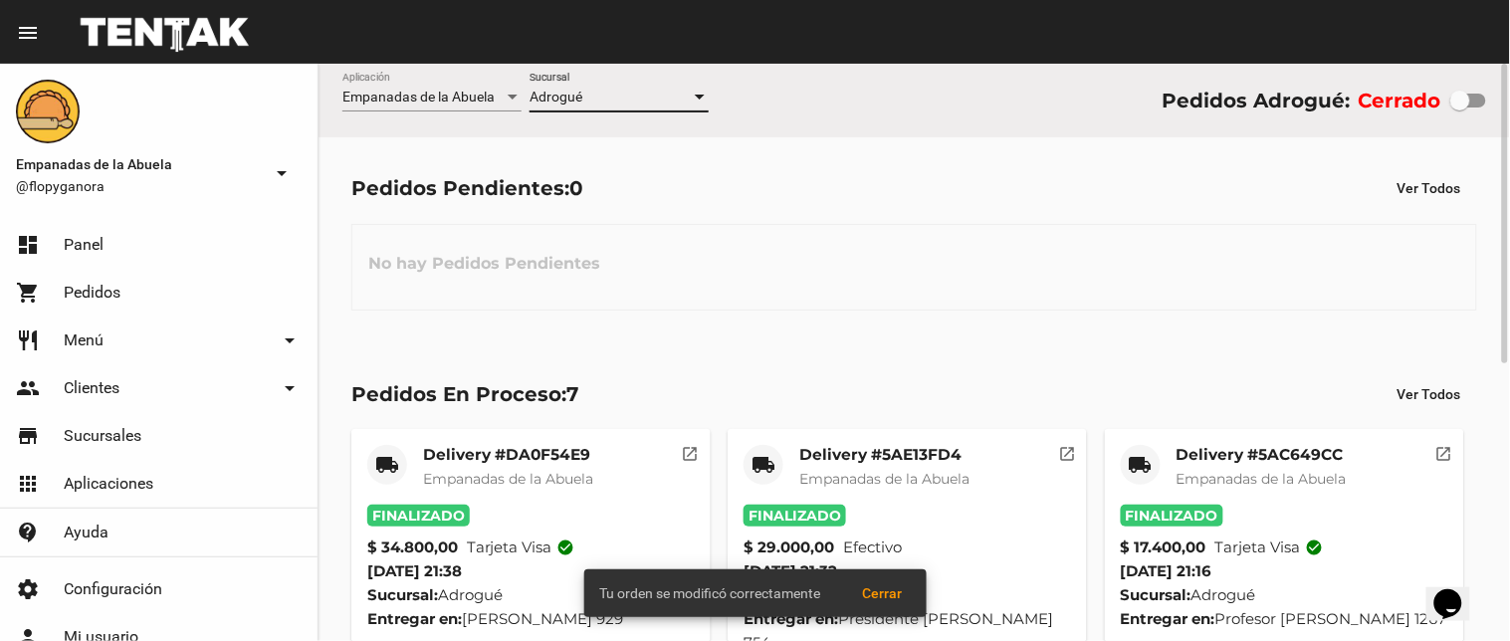
click at [699, 97] on div at bounding box center [700, 97] width 10 height 5
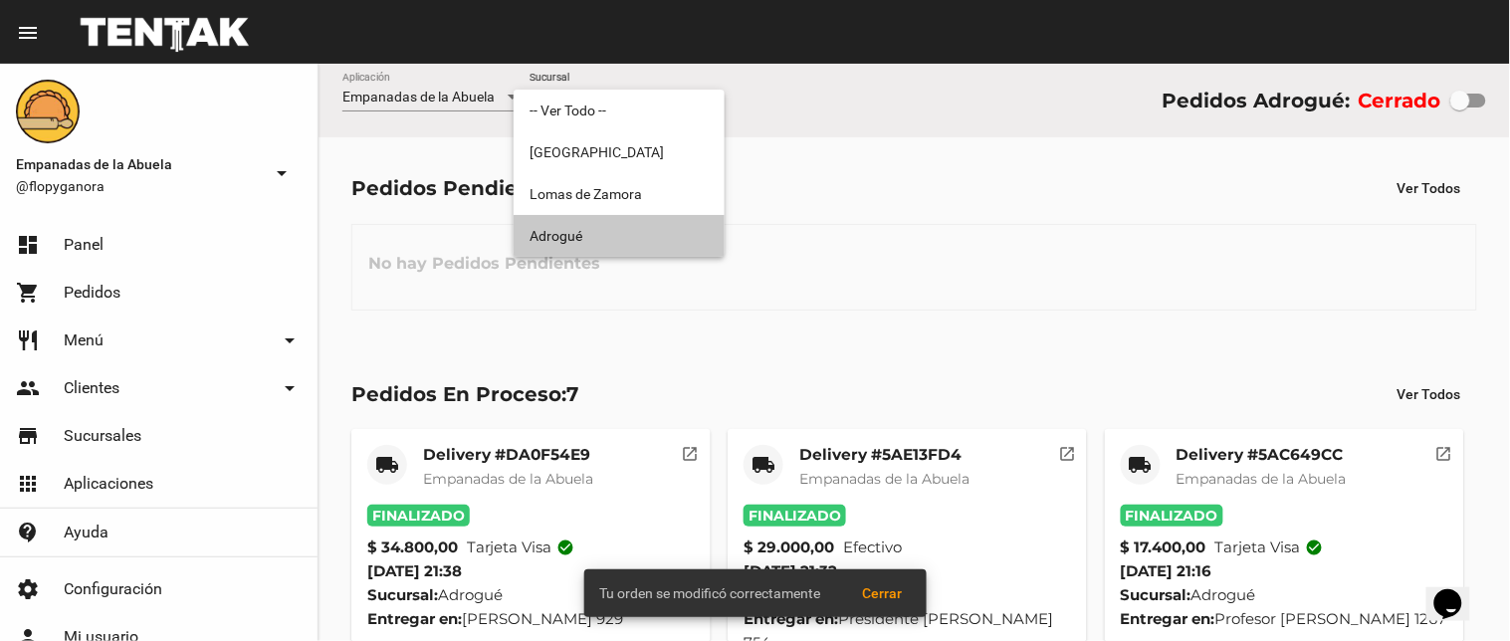
click at [635, 237] on span "Adrogué" at bounding box center [618, 236] width 179 height 42
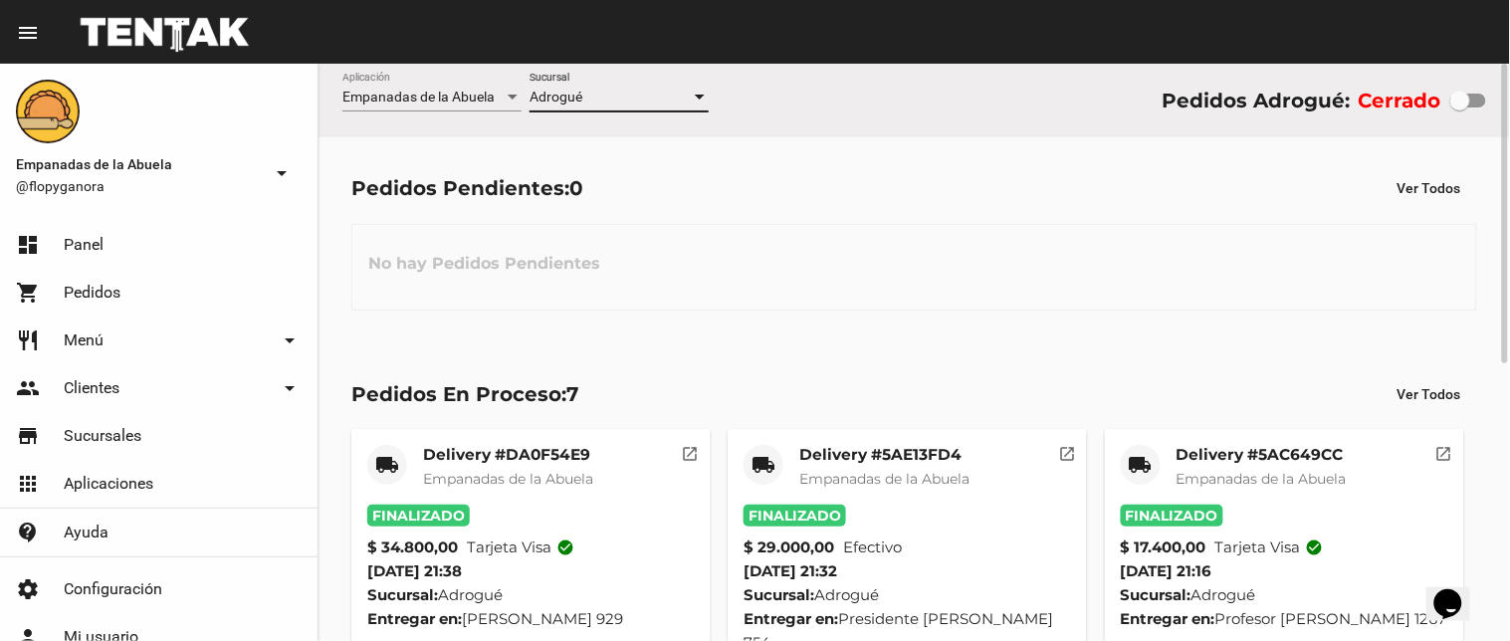
click at [698, 96] on div at bounding box center [700, 97] width 10 height 5
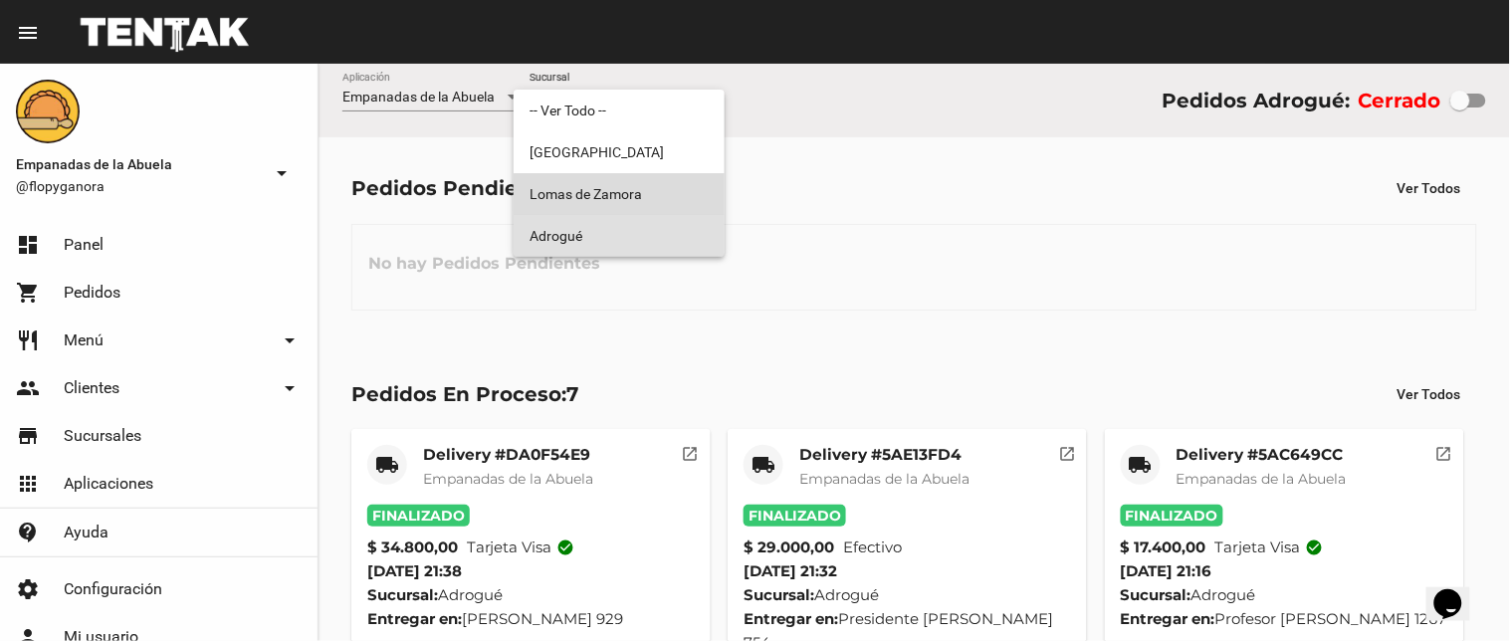
click at [683, 195] on span "Lomas de Zamora" at bounding box center [618, 194] width 179 height 42
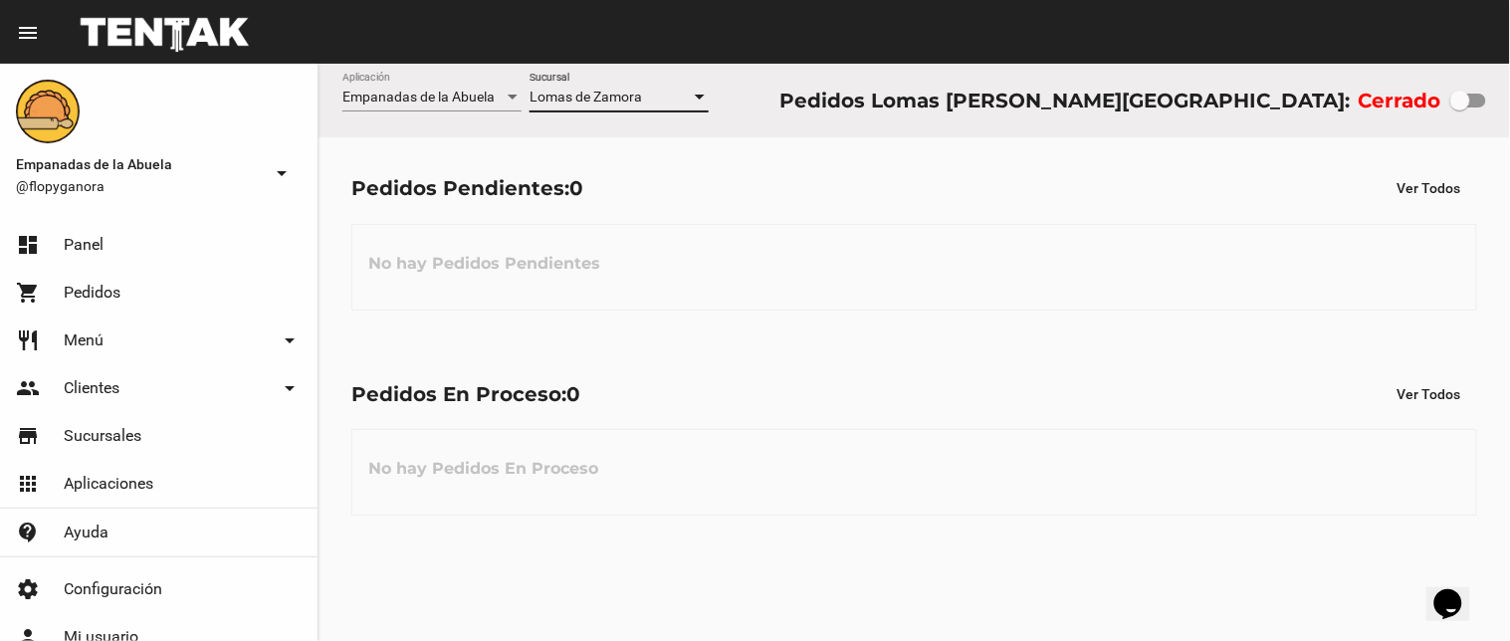
click at [699, 96] on div at bounding box center [700, 97] width 10 height 5
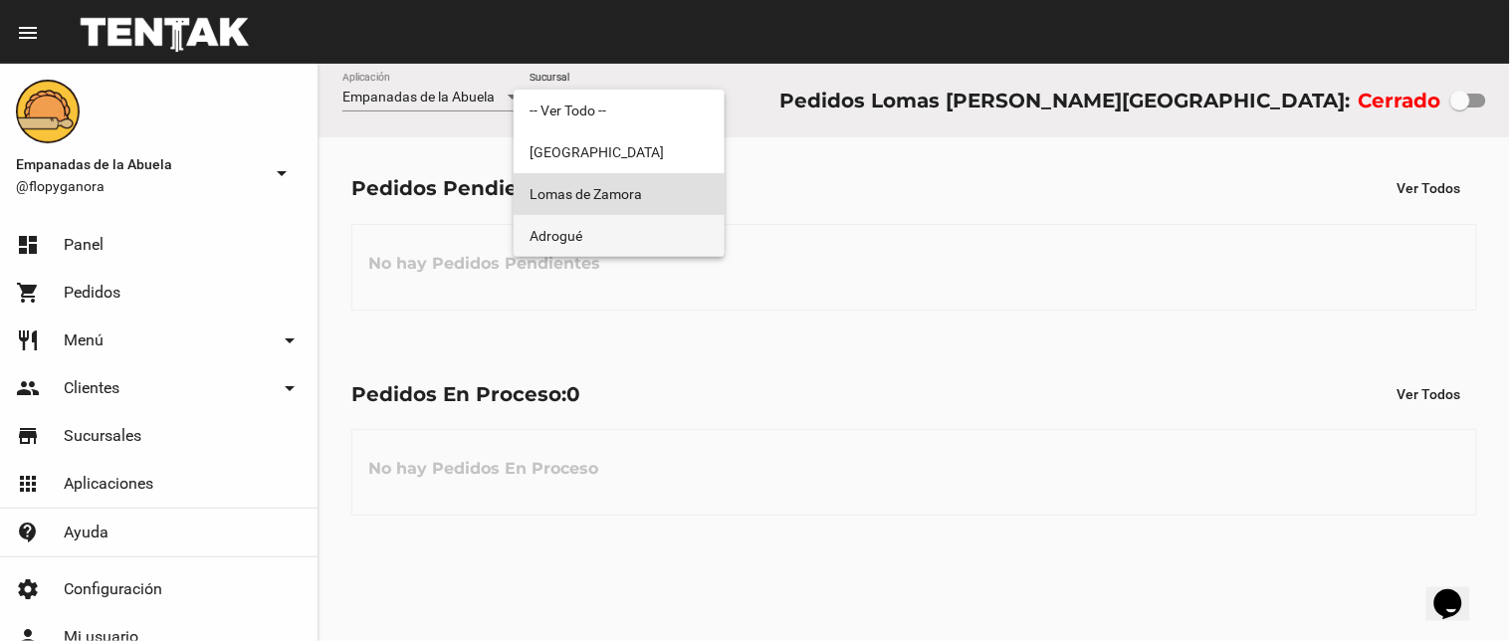
click at [677, 236] on span "Adrogué" at bounding box center [618, 236] width 179 height 42
